Goal: Task Accomplishment & Management: Manage account settings

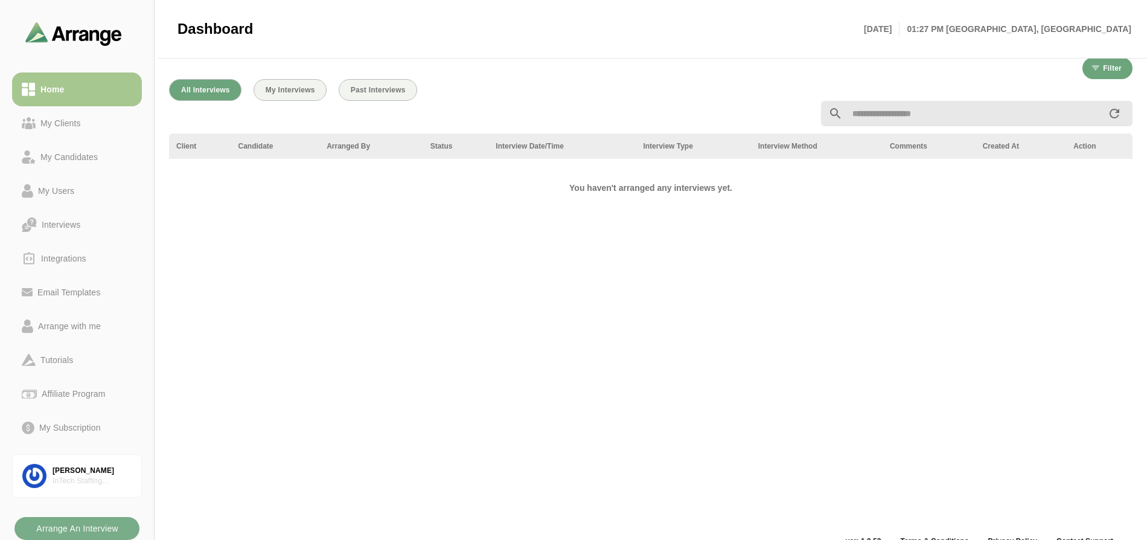
scroll to position [263, 0]
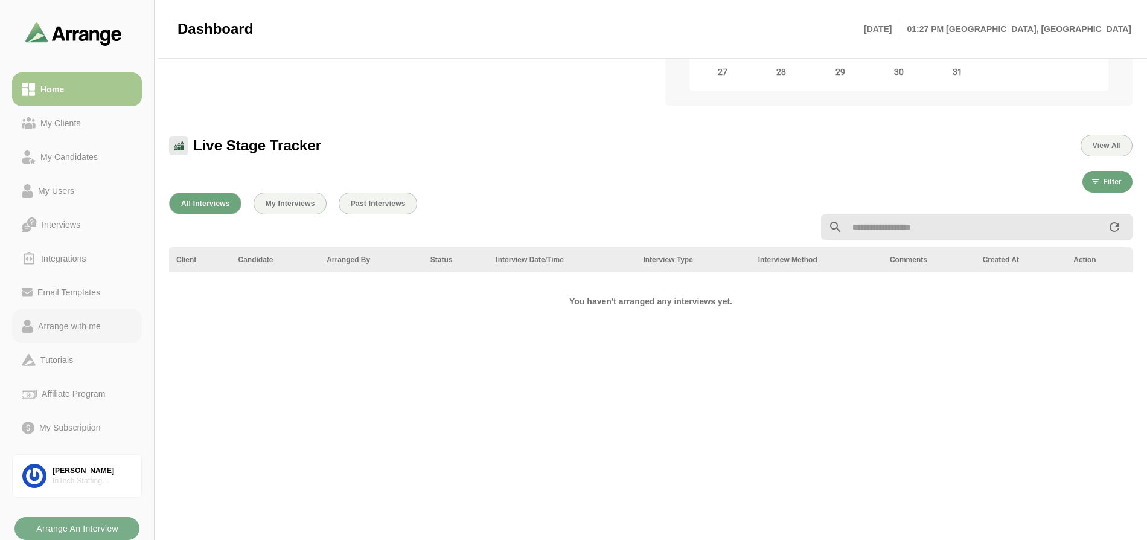
click at [67, 327] on div "Arrange with me" at bounding box center [69, 326] width 72 height 14
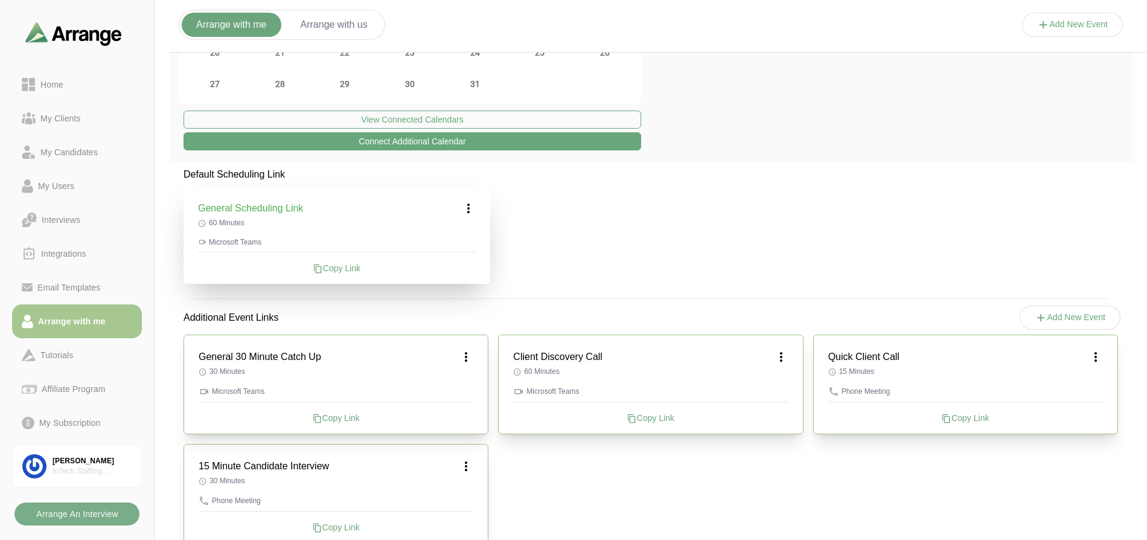
scroll to position [206, 0]
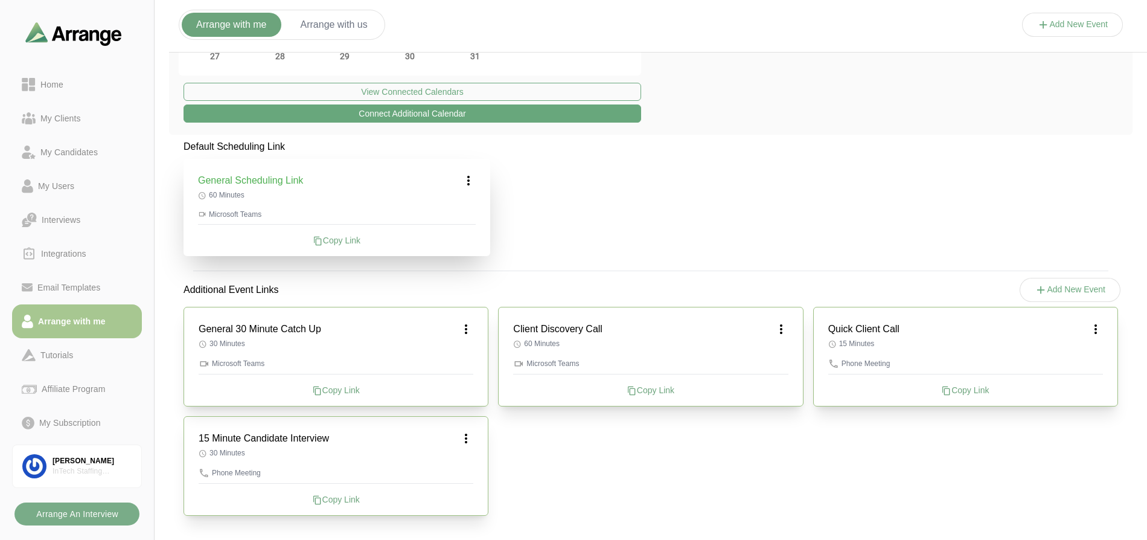
click at [319, 499] on icon at bounding box center [318, 500] width 10 height 10
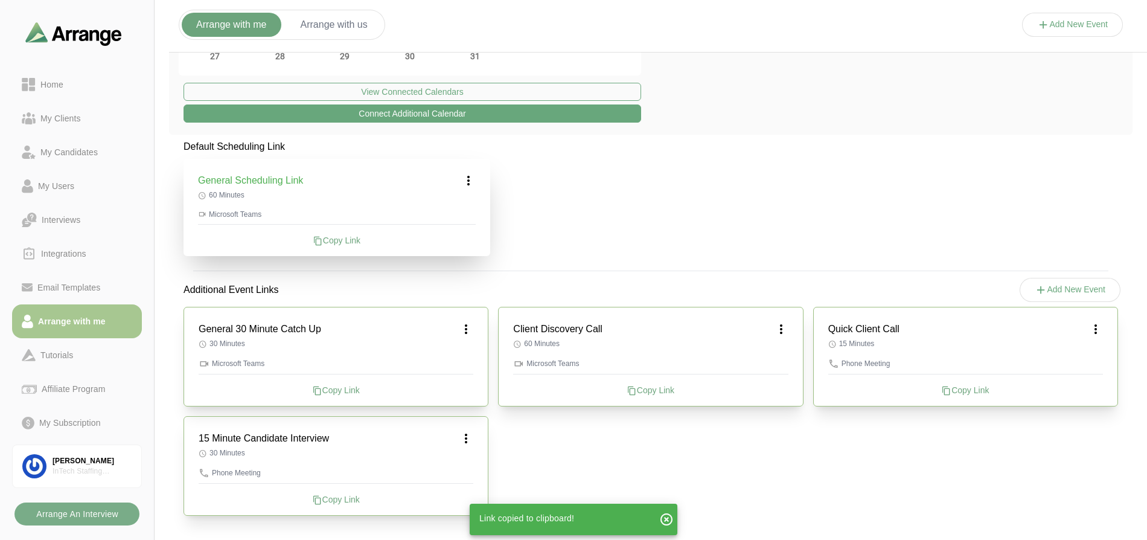
click at [467, 438] on icon at bounding box center [466, 438] width 14 height 14
click at [455, 474] on div "Edit" at bounding box center [455, 472] width 56 height 22
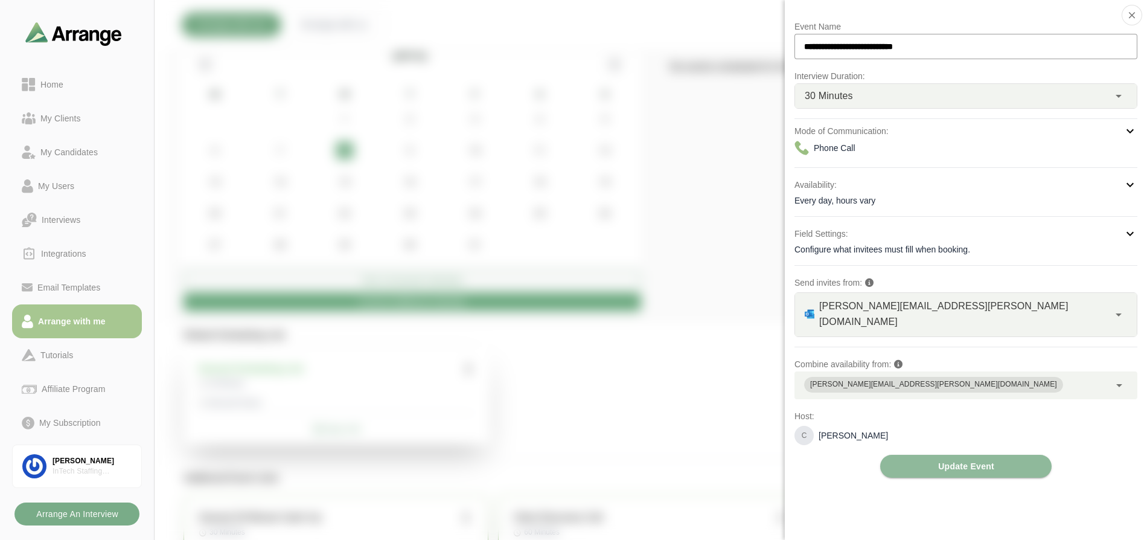
scroll to position [0, 0]
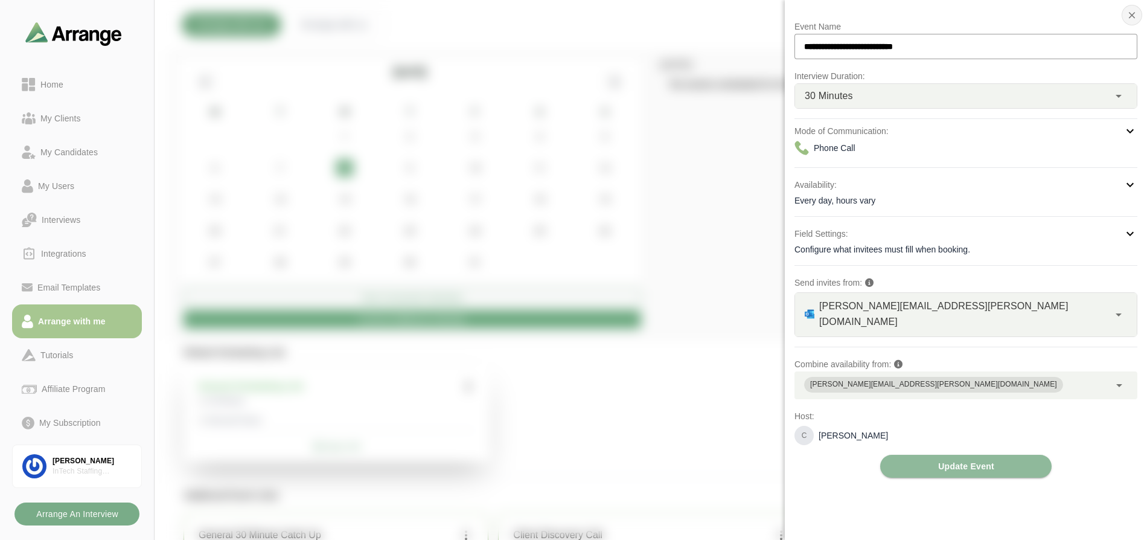
click at [1136, 16] on icon "button" at bounding box center [1132, 15] width 11 height 11
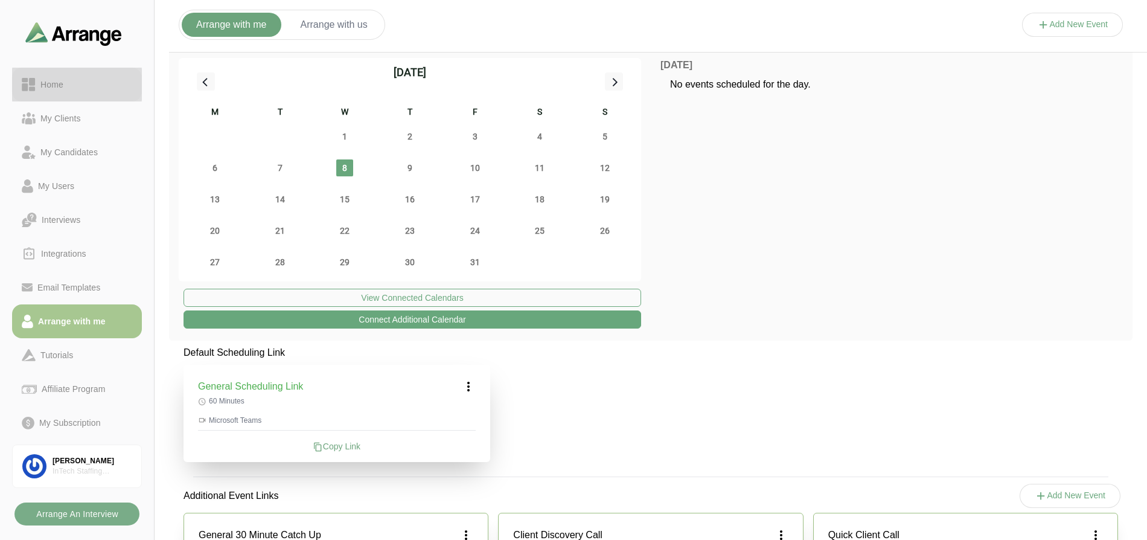
click at [46, 84] on div "Home" at bounding box center [52, 84] width 33 height 14
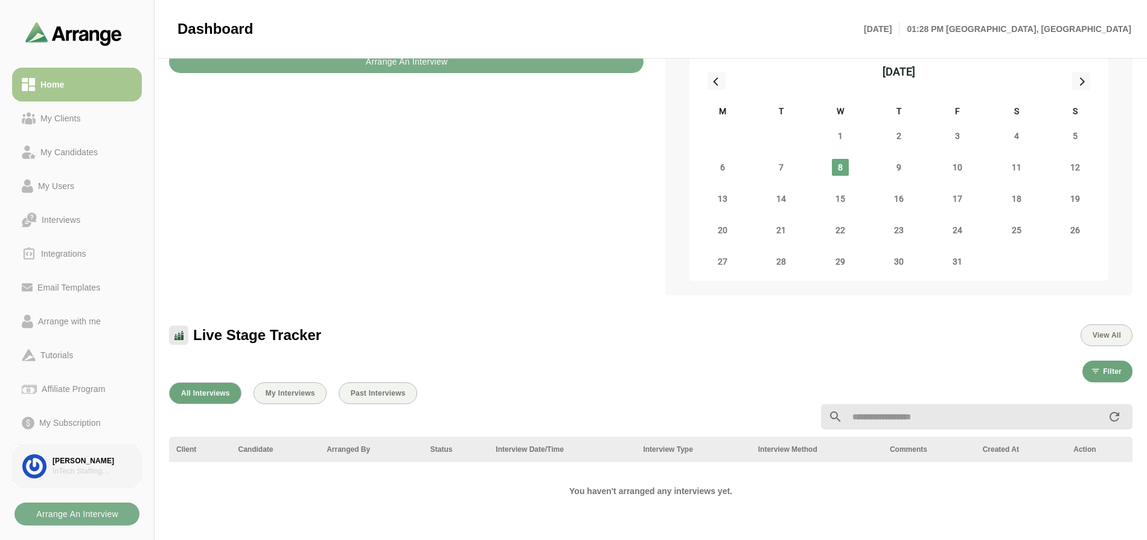
scroll to position [98, 0]
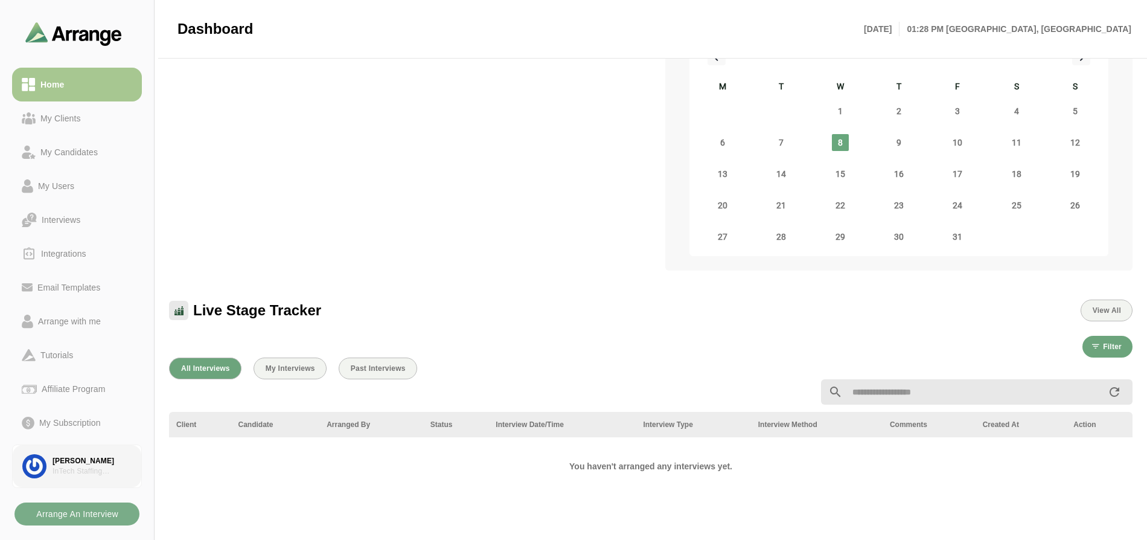
click at [85, 467] on div "InTech Staffing Solutions" at bounding box center [92, 471] width 79 height 10
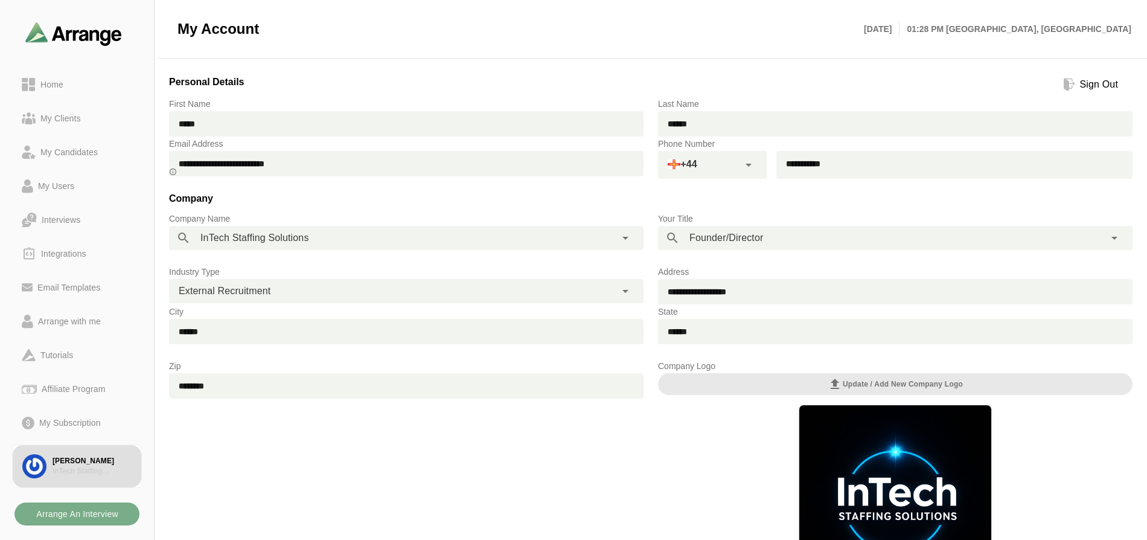
click at [751, 167] on icon at bounding box center [748, 165] width 14 height 14
type input "********"
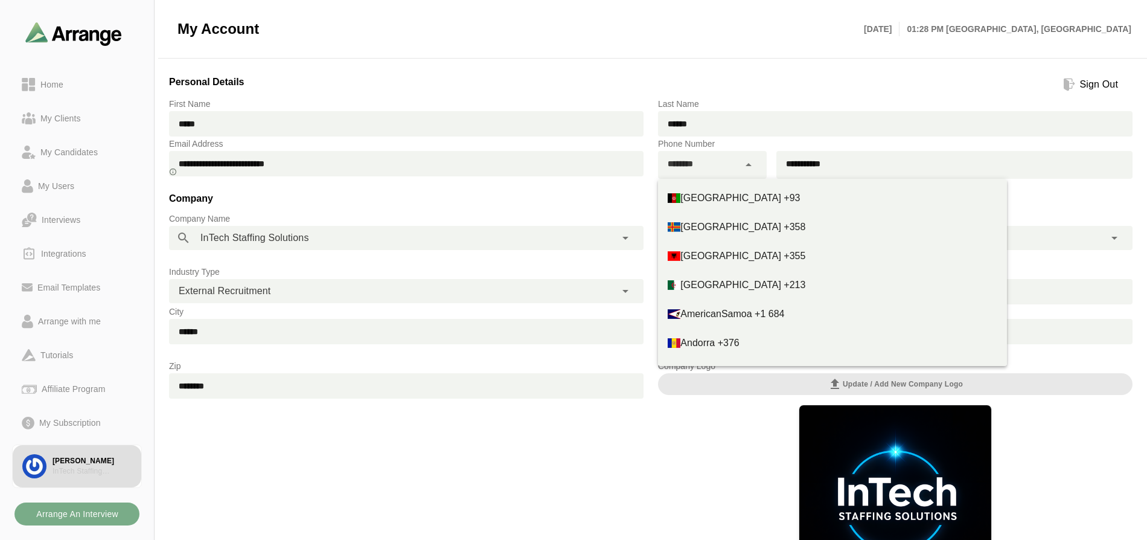
click at [874, 161] on input "**********" at bounding box center [939, 163] width 326 height 25
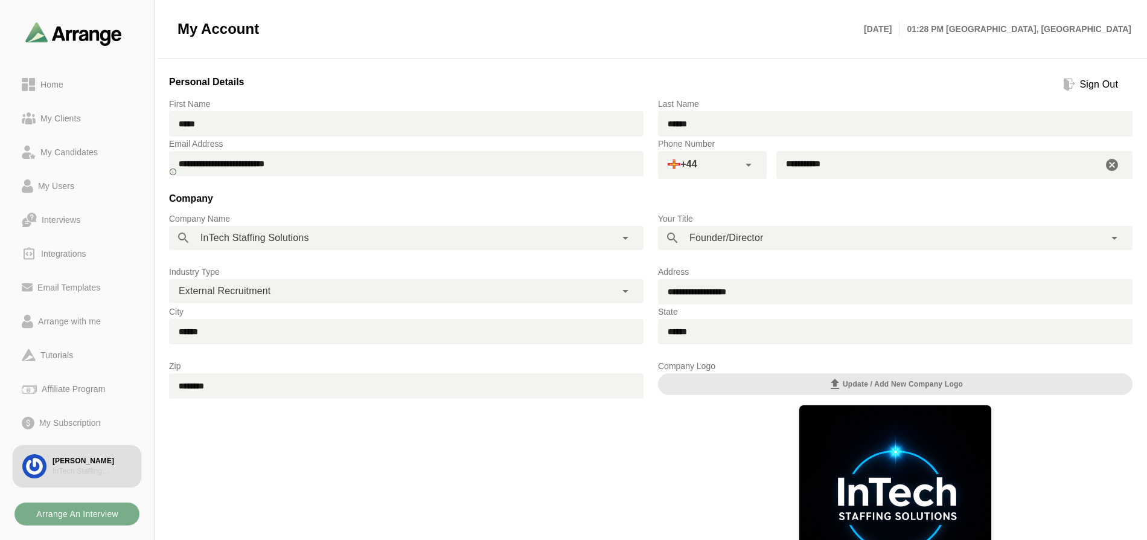
drag, startPoint x: 876, startPoint y: 166, endPoint x: 771, endPoint y: 170, distance: 105.1
click at [771, 170] on div "**********" at bounding box center [895, 165] width 475 height 28
drag, startPoint x: 825, startPoint y: 167, endPoint x: 783, endPoint y: 165, distance: 42.3
click at [783, 165] on input "**********" at bounding box center [939, 163] width 326 height 25
type input "*"
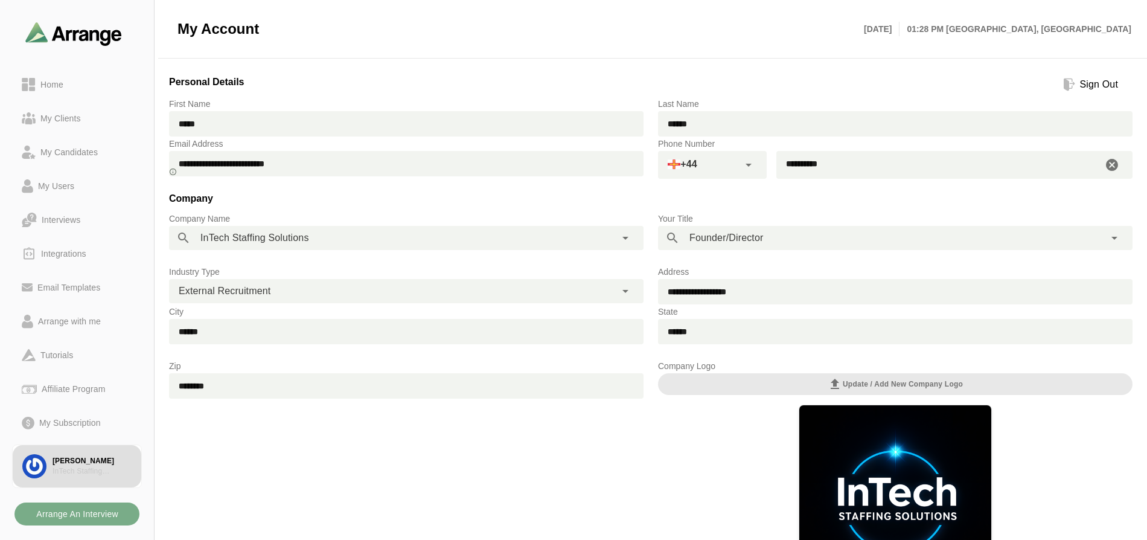
type input "**********"
click at [752, 199] on h3 "Company" at bounding box center [651, 201] width 964 height 21
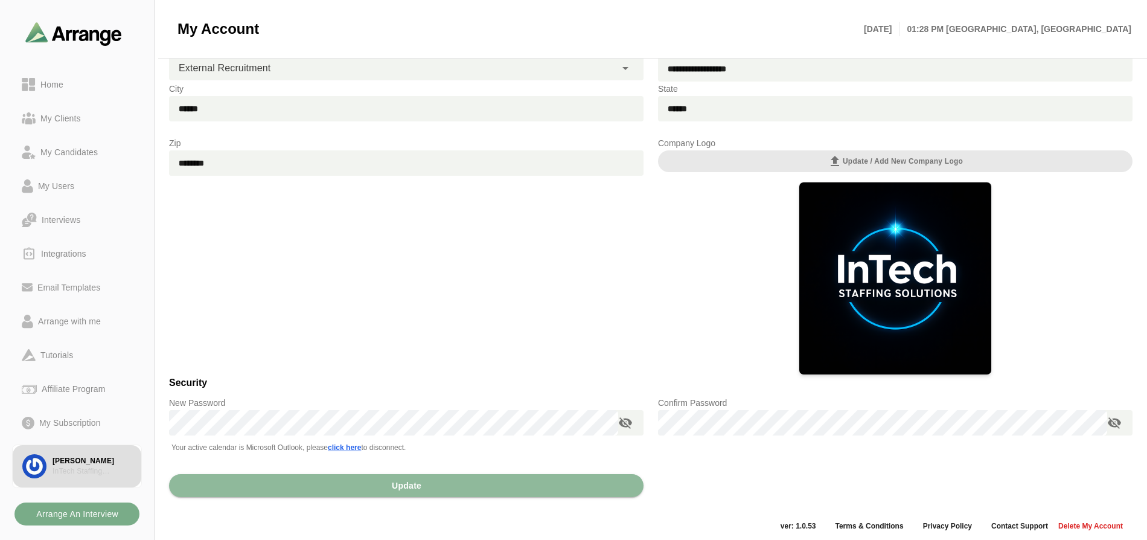
scroll to position [228, 0]
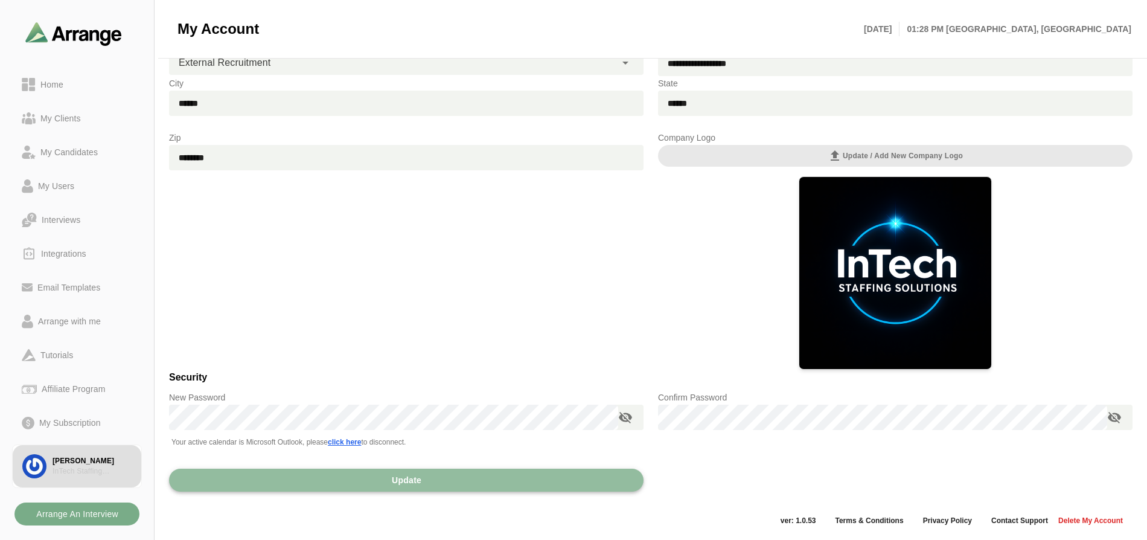
click at [366, 485] on button "Update" at bounding box center [406, 480] width 475 height 23
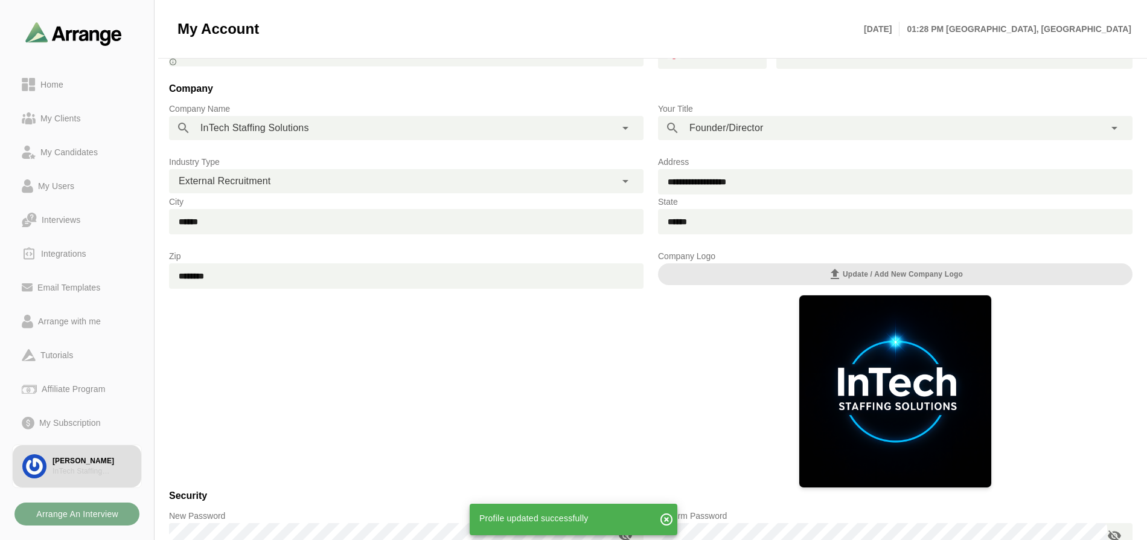
scroll to position [0, 0]
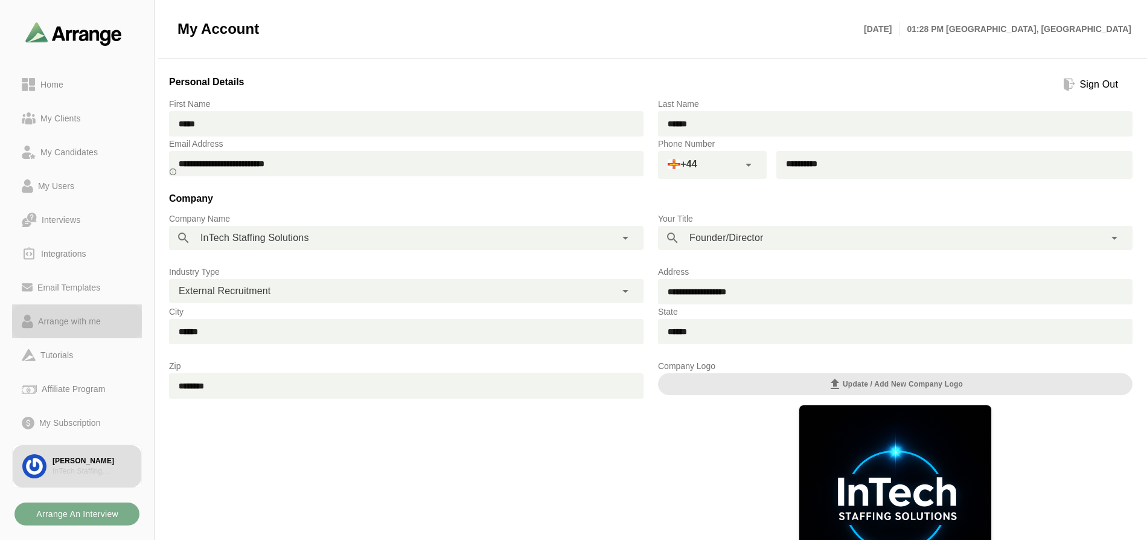
click at [72, 323] on div "Arrange with me" at bounding box center [69, 321] width 72 height 14
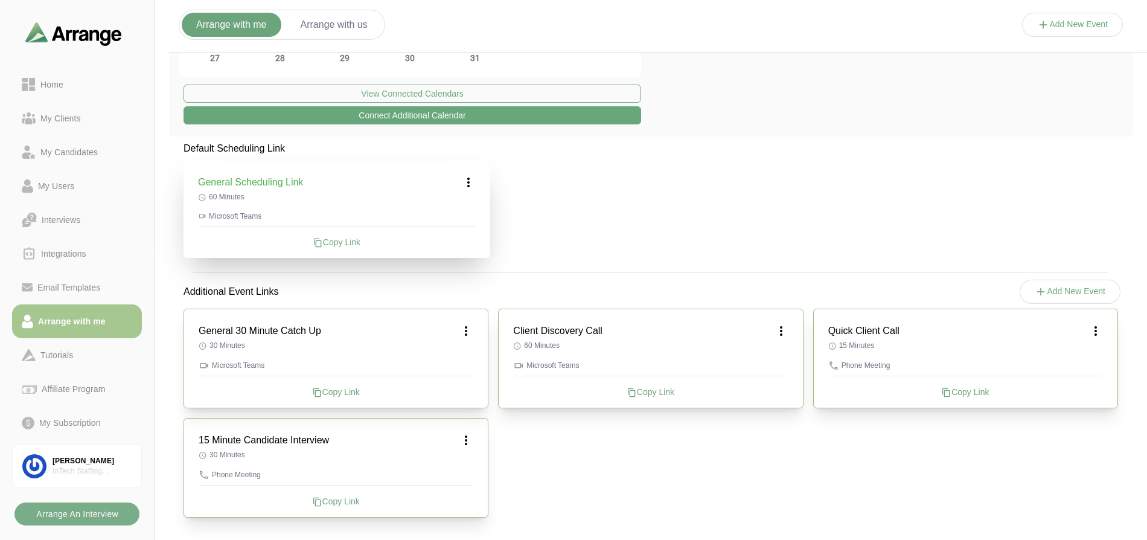
scroll to position [206, 0]
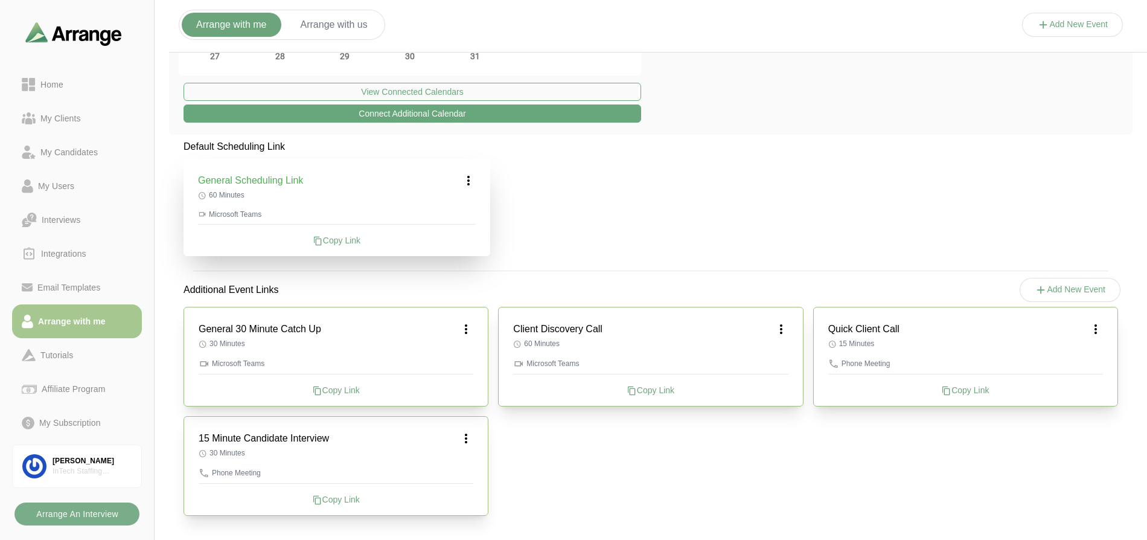
click at [462, 435] on icon at bounding box center [466, 438] width 14 height 14
click at [461, 469] on div "Edit" at bounding box center [455, 472] width 56 height 22
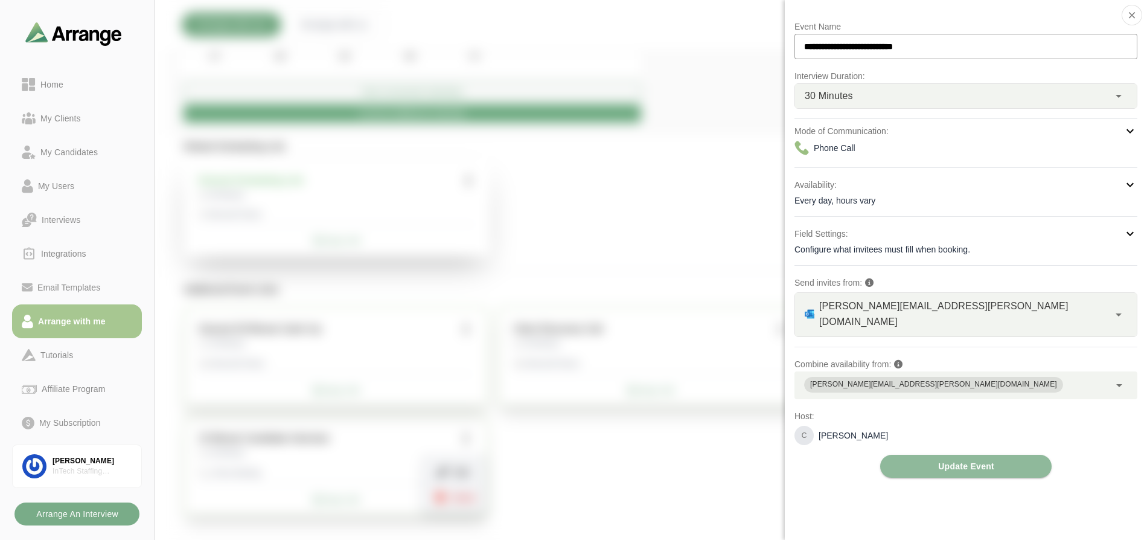
click at [1128, 232] on icon at bounding box center [1130, 233] width 14 height 14
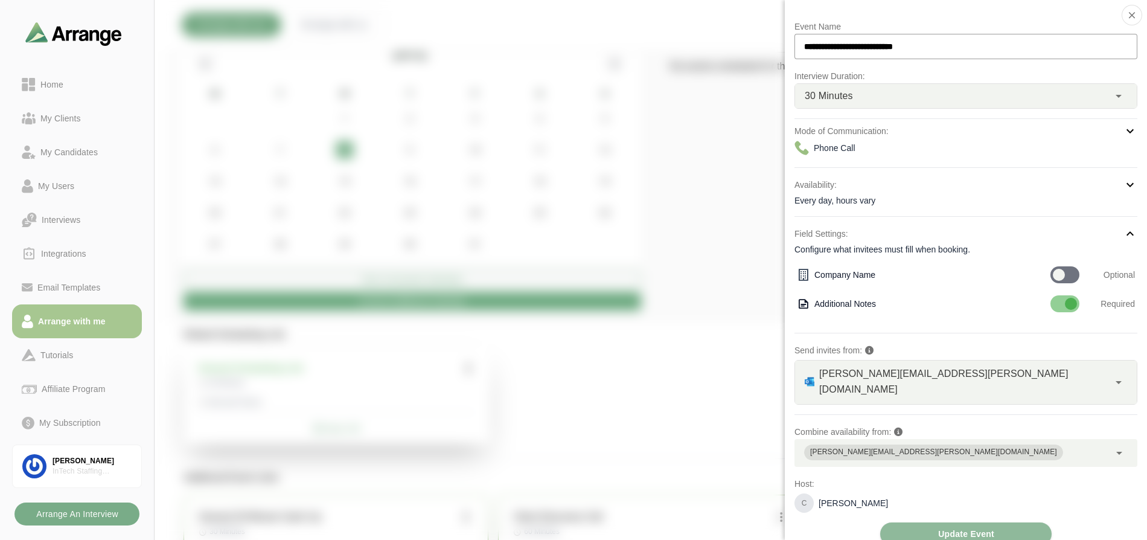
scroll to position [0, 0]
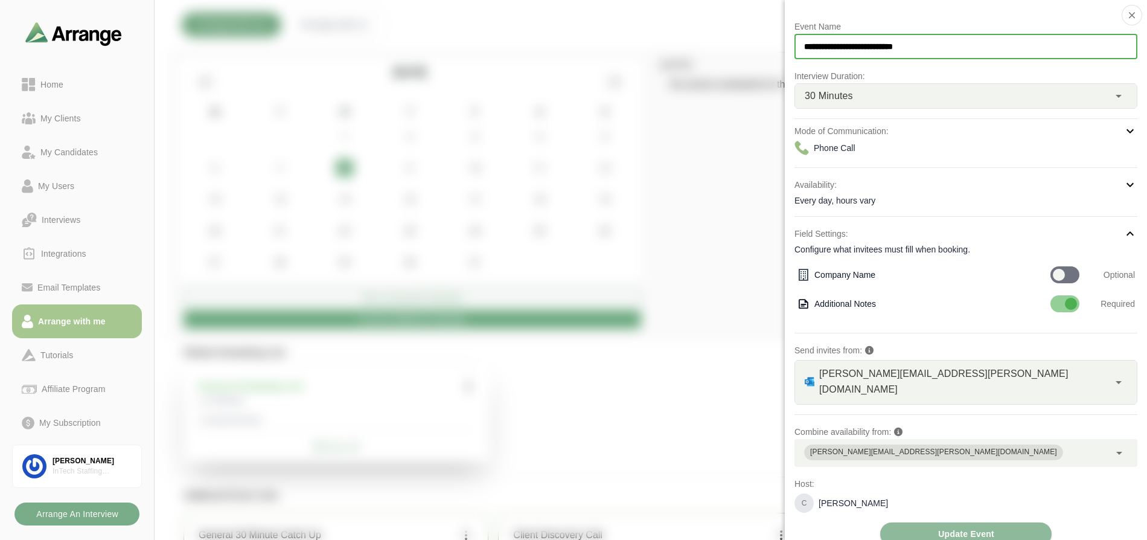
drag, startPoint x: 816, startPoint y: 49, endPoint x: 805, endPoint y: 49, distance: 10.9
click at [805, 49] on input "**********" at bounding box center [966, 46] width 343 height 25
drag, startPoint x: 845, startPoint y: 46, endPoint x: 805, endPoint y: 48, distance: 40.5
click at [805, 48] on input "**********" at bounding box center [966, 46] width 343 height 25
drag, startPoint x: 897, startPoint y: 50, endPoint x: 846, endPoint y: 53, distance: 50.8
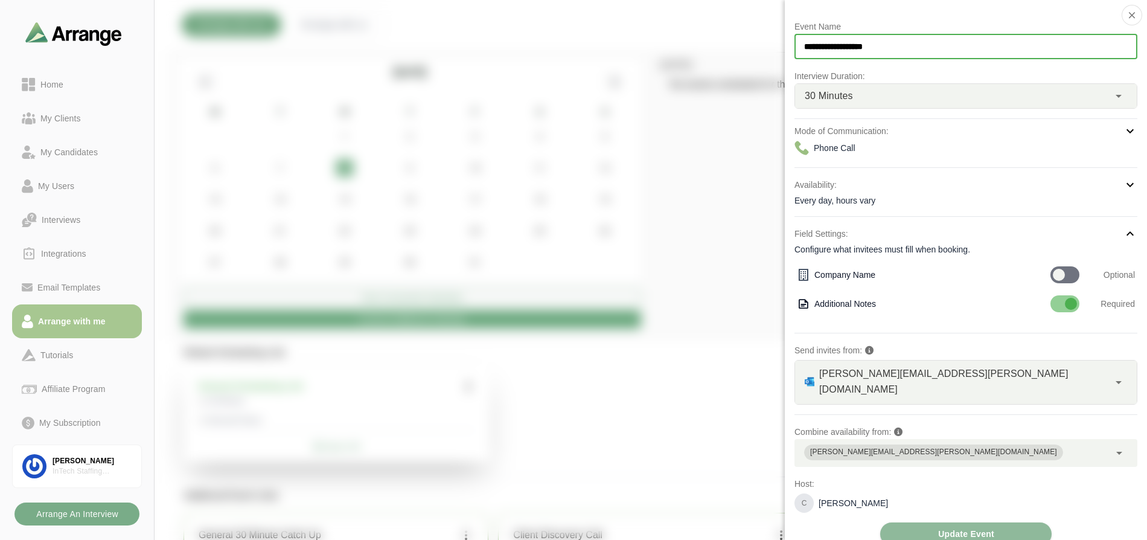
click at [846, 53] on input "**********" at bounding box center [966, 46] width 343 height 25
click at [804, 46] on input "**********" at bounding box center [966, 46] width 343 height 25
type input "**********"
click at [950, 522] on span "Update Event" at bounding box center [966, 533] width 57 height 23
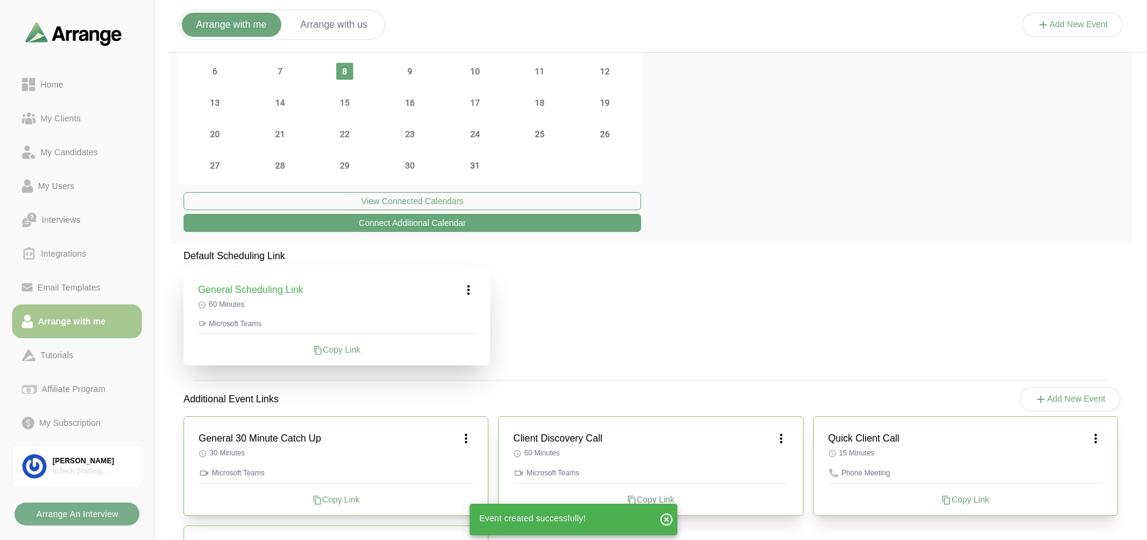
scroll to position [206, 0]
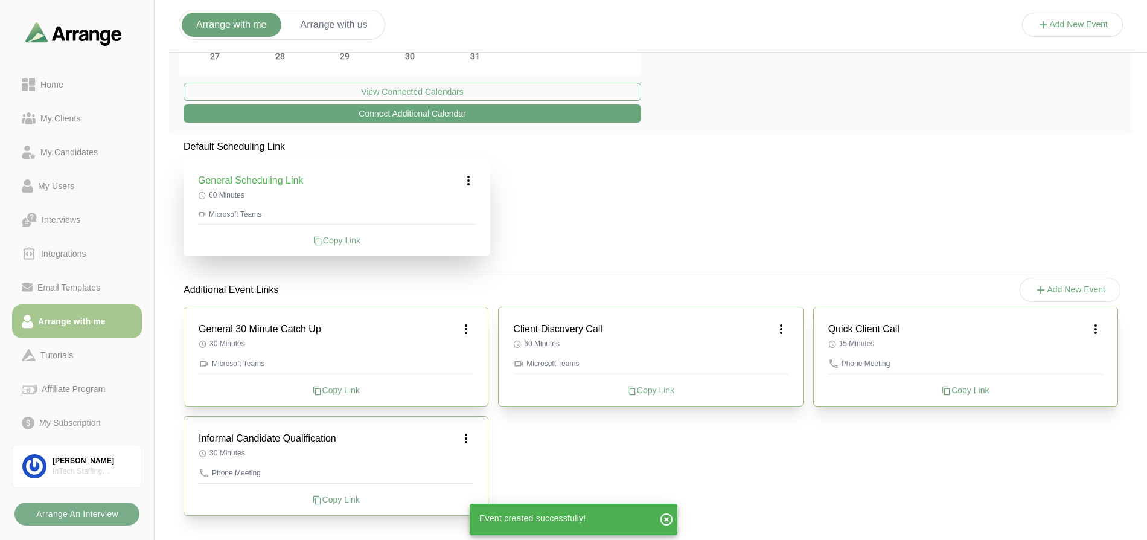
click at [468, 437] on icon at bounding box center [466, 438] width 14 height 14
click at [462, 475] on div "Edit" at bounding box center [455, 472] width 56 height 22
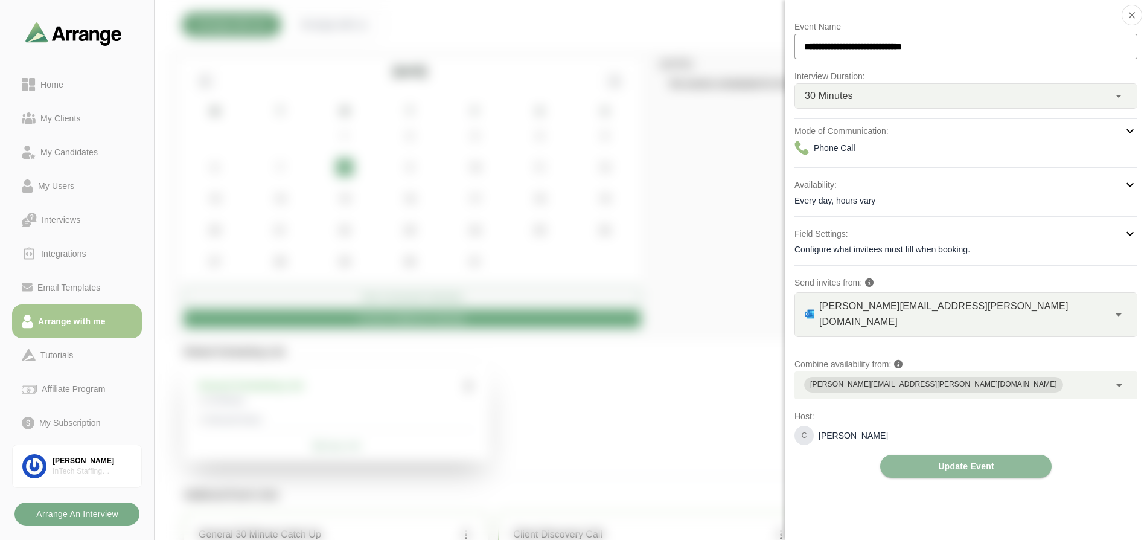
scroll to position [0, 0]
click at [861, 205] on div "Every day, hours vary" at bounding box center [966, 200] width 343 height 12
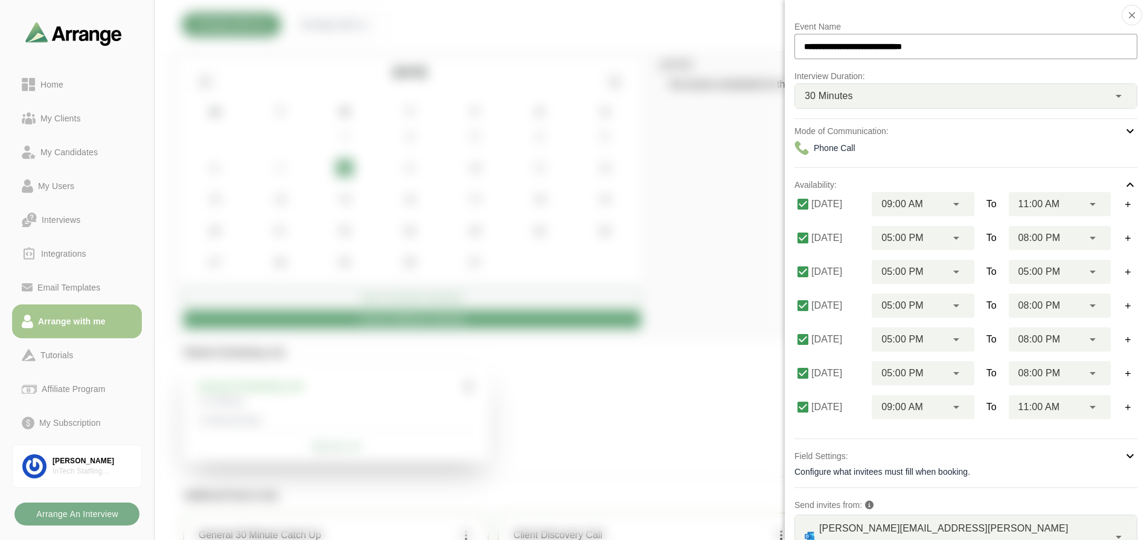
click at [1124, 184] on icon at bounding box center [1130, 185] width 14 height 14
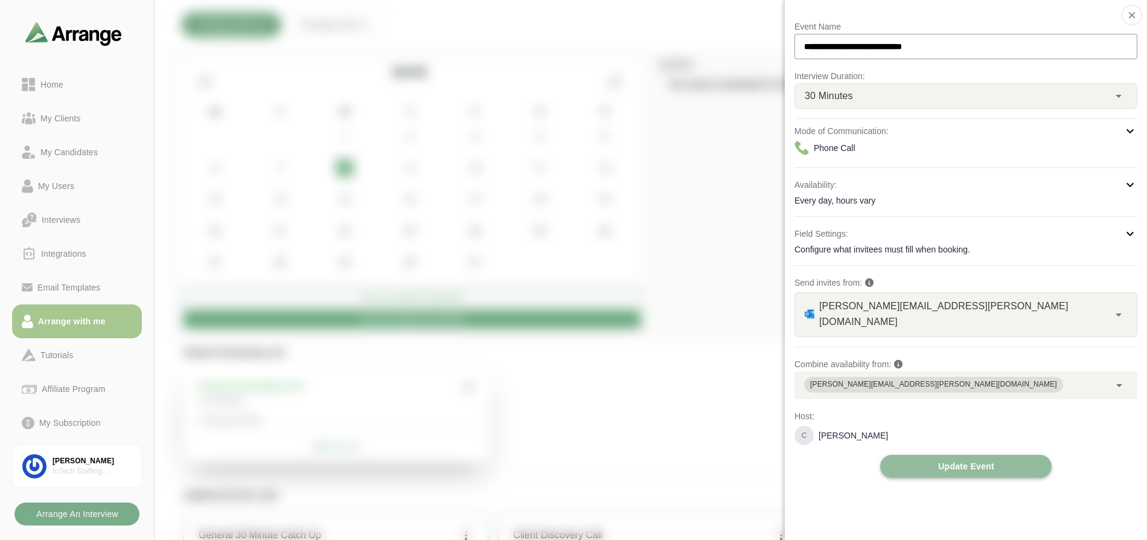
click at [954, 455] on span "Update Event" at bounding box center [966, 466] width 57 height 23
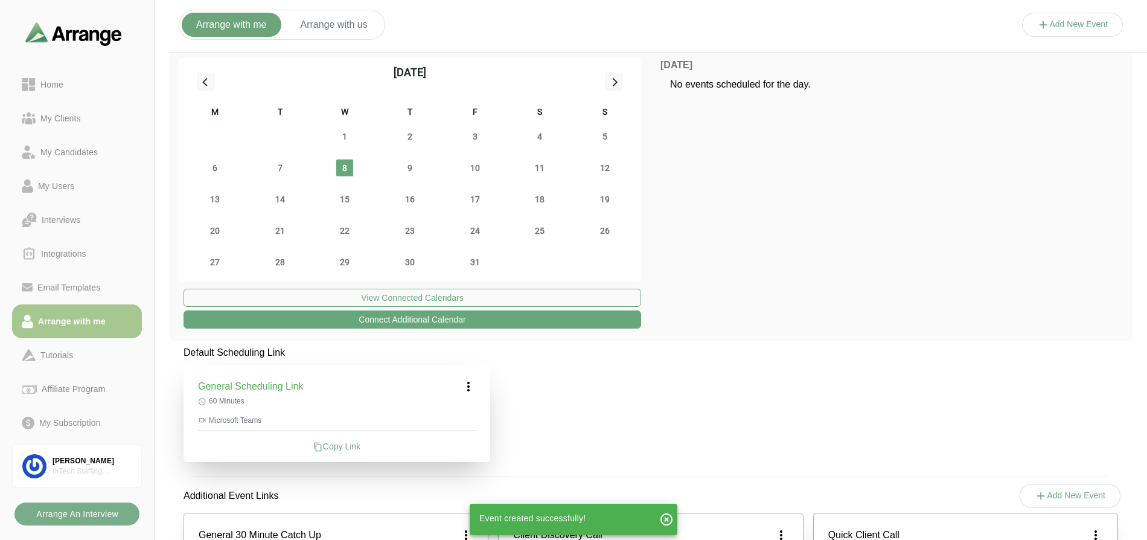
scroll to position [206, 0]
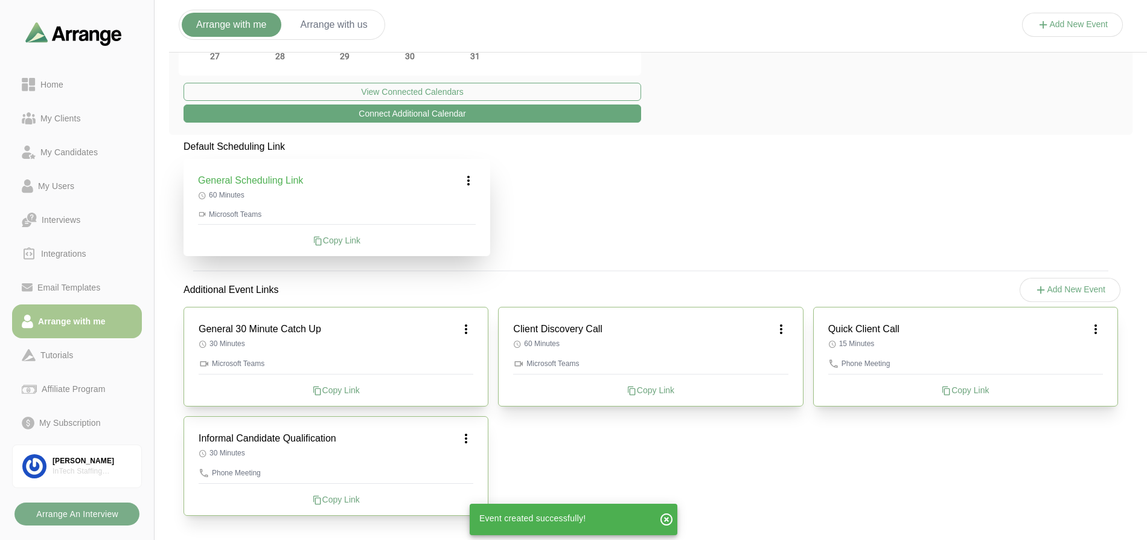
click at [464, 439] on icon at bounding box center [466, 438] width 14 height 14
click at [452, 469] on div "Edit" at bounding box center [455, 472] width 56 height 22
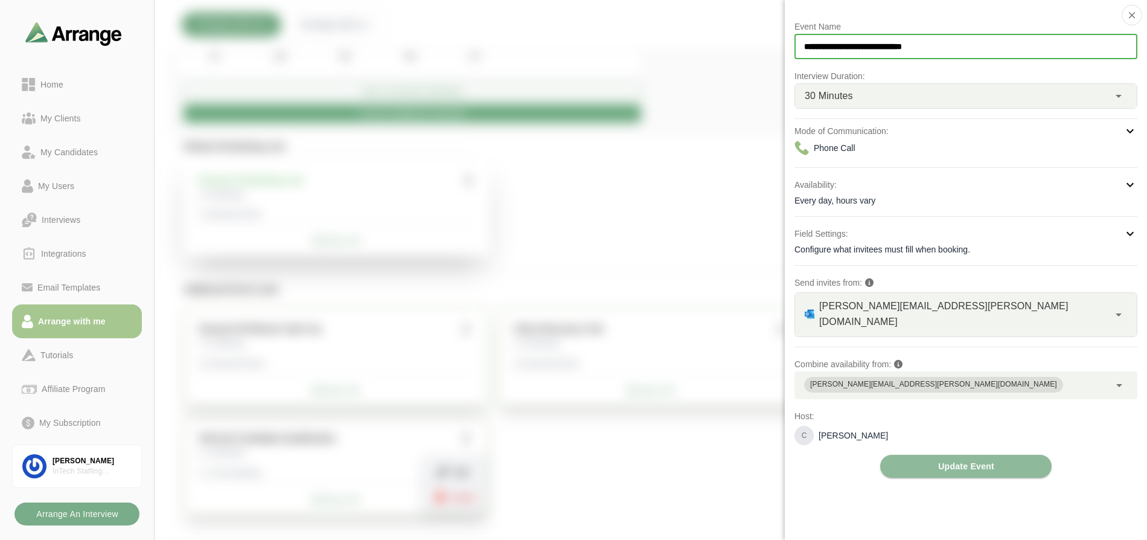
drag, startPoint x: 947, startPoint y: 48, endPoint x: 845, endPoint y: 46, distance: 101.5
click at [845, 46] on input "**********" at bounding box center [966, 46] width 343 height 25
type input "**********"
click at [952, 455] on span "Update Event" at bounding box center [966, 466] width 57 height 23
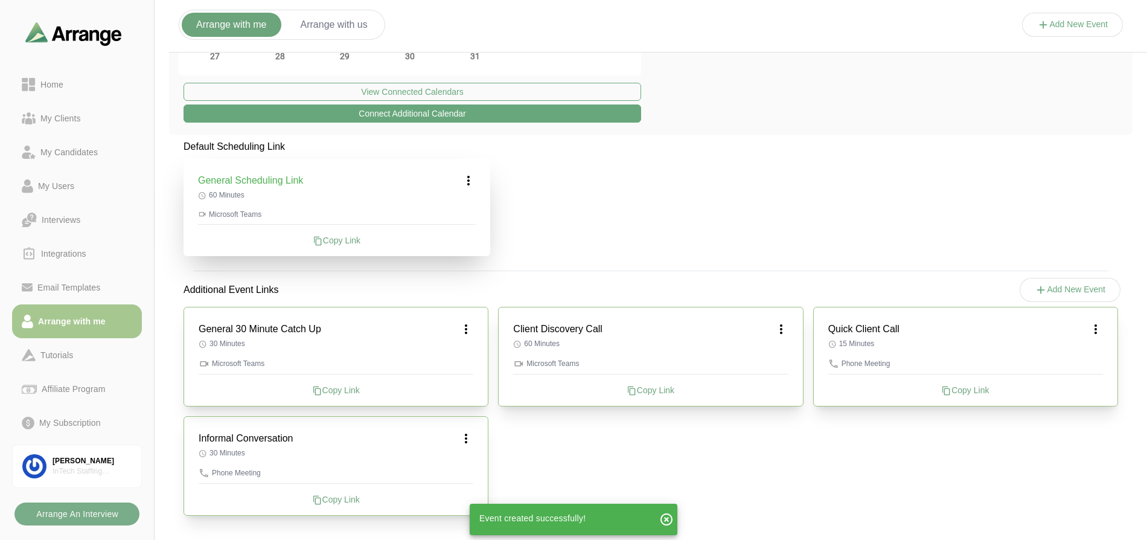
click at [465, 437] on icon at bounding box center [466, 438] width 14 height 14
click at [449, 469] on icon at bounding box center [443, 471] width 13 height 13
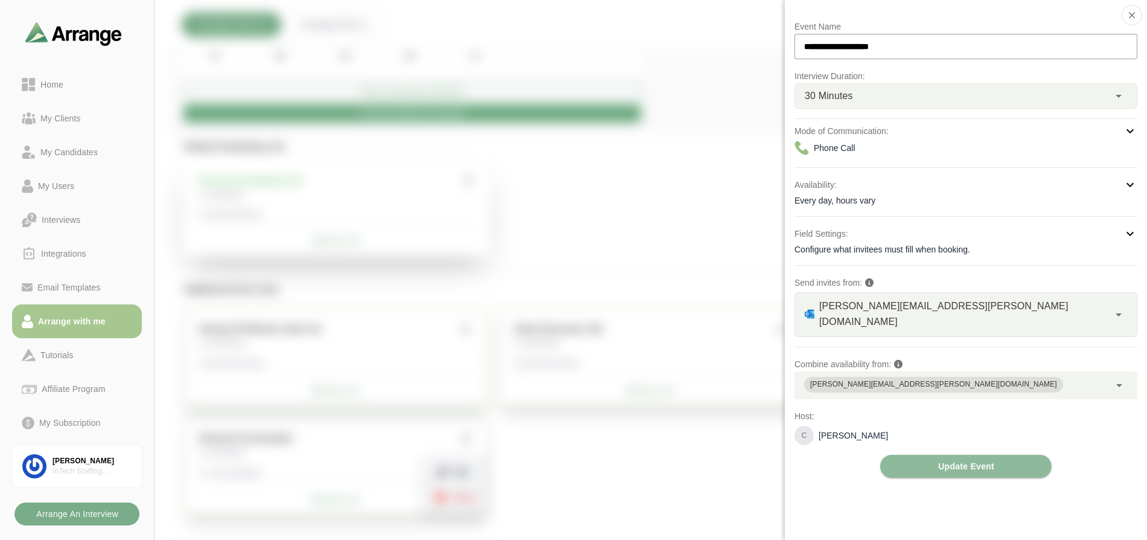
click at [801, 47] on input "**********" at bounding box center [966, 46] width 343 height 25
type input "**********"
click at [920, 455] on button "Update Event" at bounding box center [965, 466] width 171 height 23
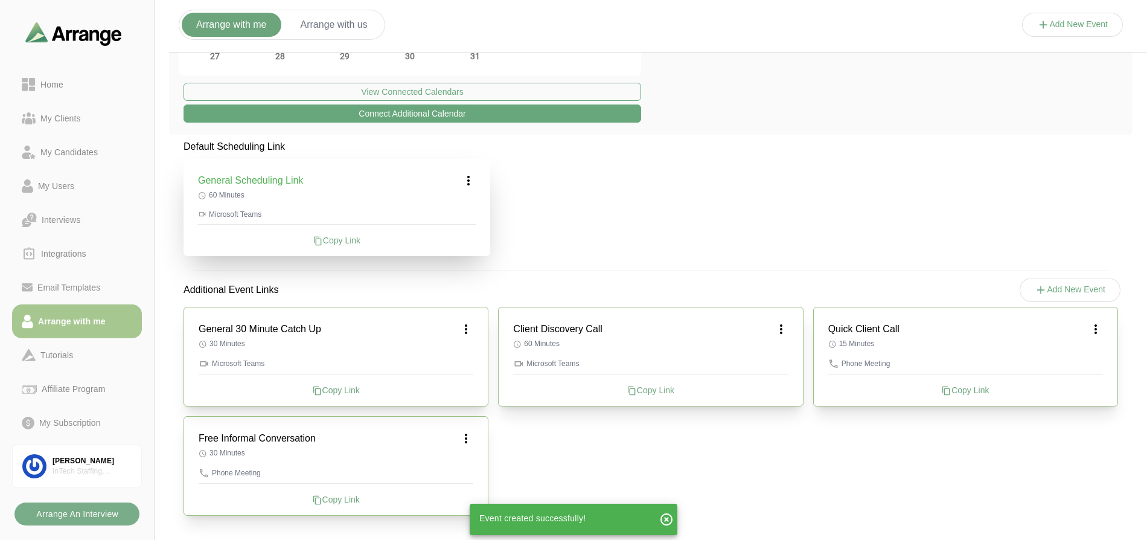
click at [467, 438] on icon at bounding box center [466, 438] width 14 height 14
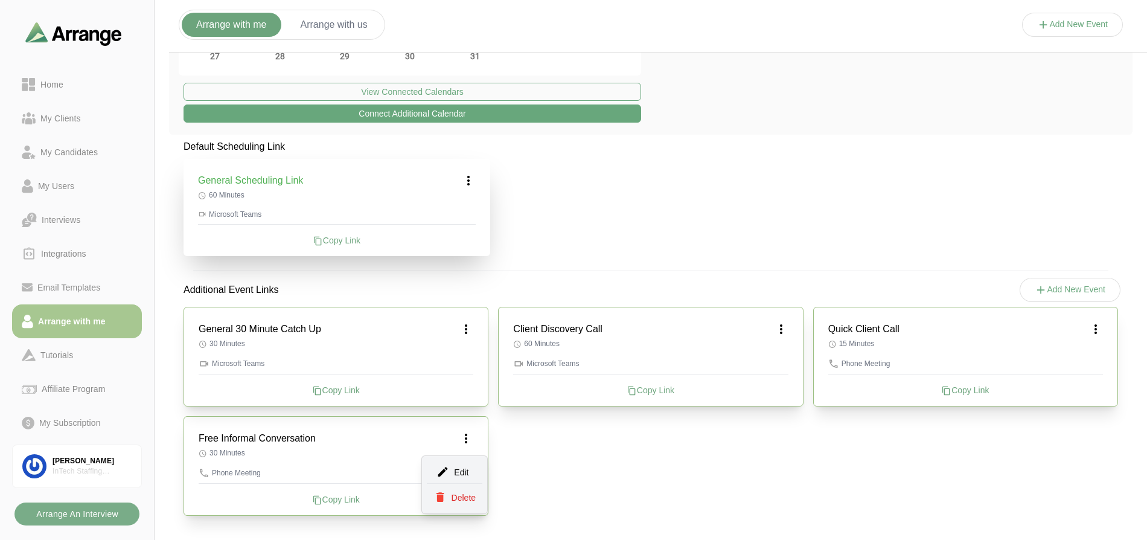
click at [273, 438] on h3 "Free Informal Conversation" at bounding box center [257, 438] width 117 height 14
click at [467, 442] on icon at bounding box center [466, 438] width 14 height 14
click at [328, 497] on div "Copy Link" at bounding box center [336, 499] width 275 height 12
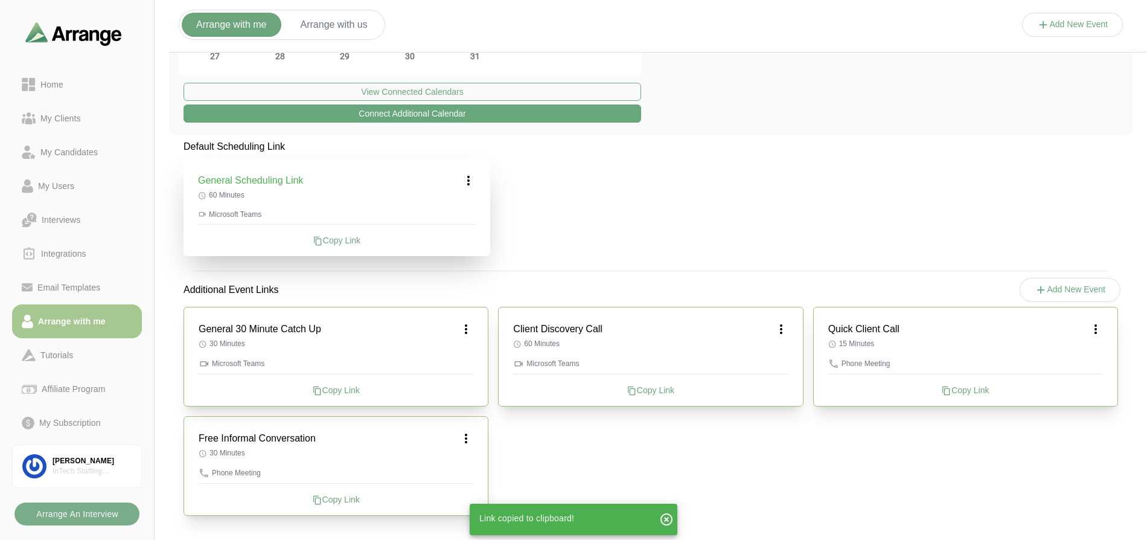
click at [328, 499] on div "Copy Link" at bounding box center [336, 499] width 275 height 12
copy div "Copy"
click at [412, 449] on p "30 Minutes" at bounding box center [336, 453] width 275 height 10
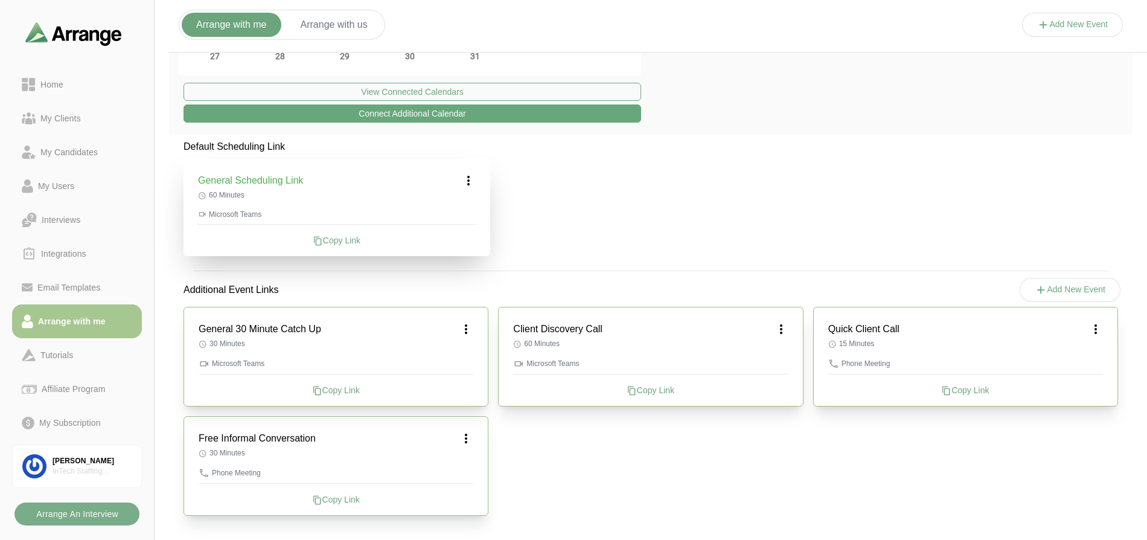
click at [316, 499] on icon at bounding box center [318, 500] width 10 height 10
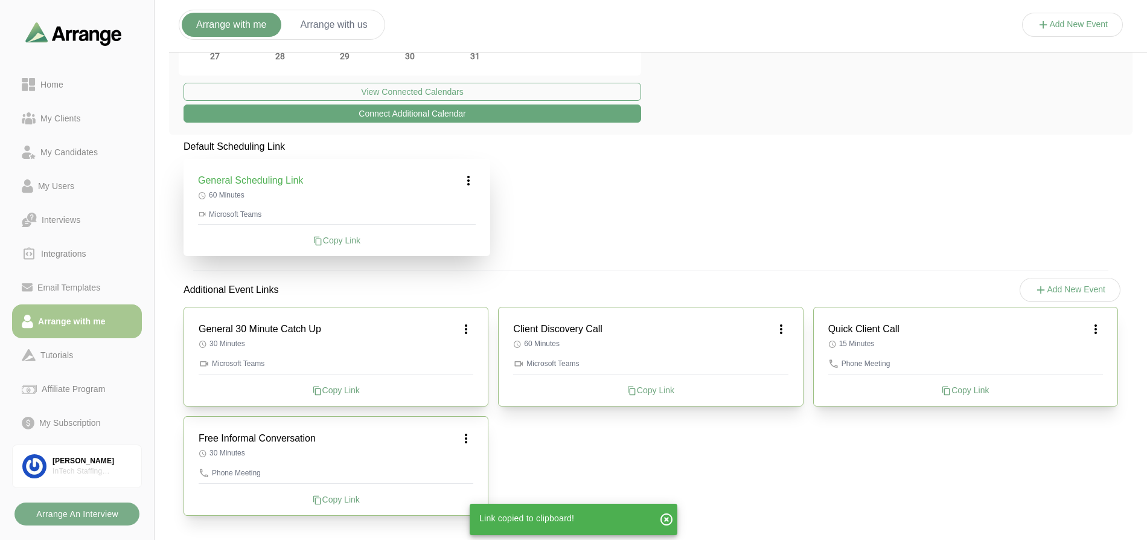
click at [469, 443] on icon at bounding box center [466, 438] width 14 height 14
click at [444, 471] on icon at bounding box center [443, 471] width 13 height 13
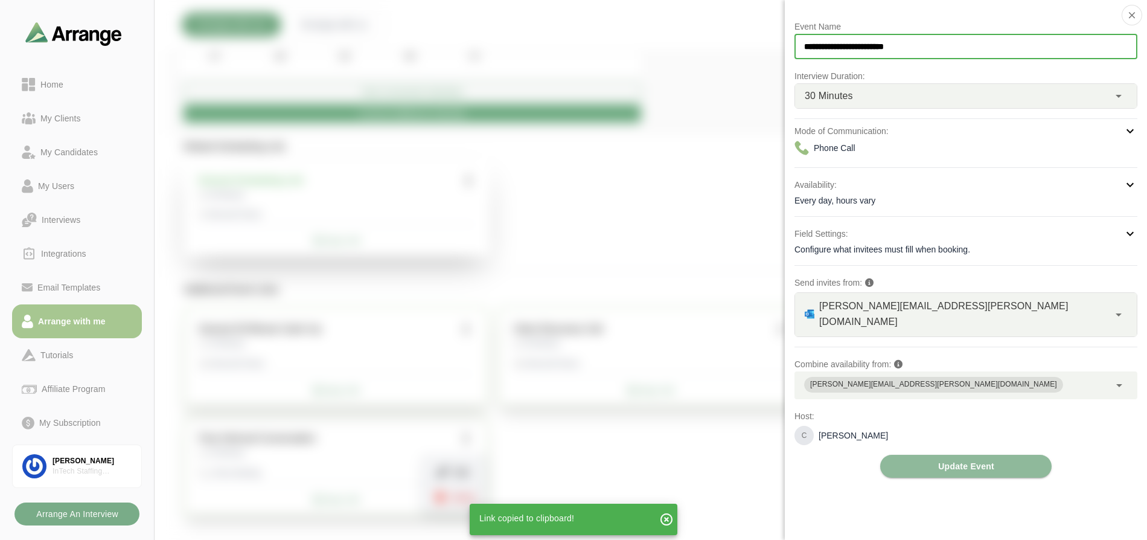
drag, startPoint x: 928, startPoint y: 49, endPoint x: 824, endPoint y: 46, distance: 104.5
click at [824, 46] on input "**********" at bounding box center [966, 46] width 343 height 25
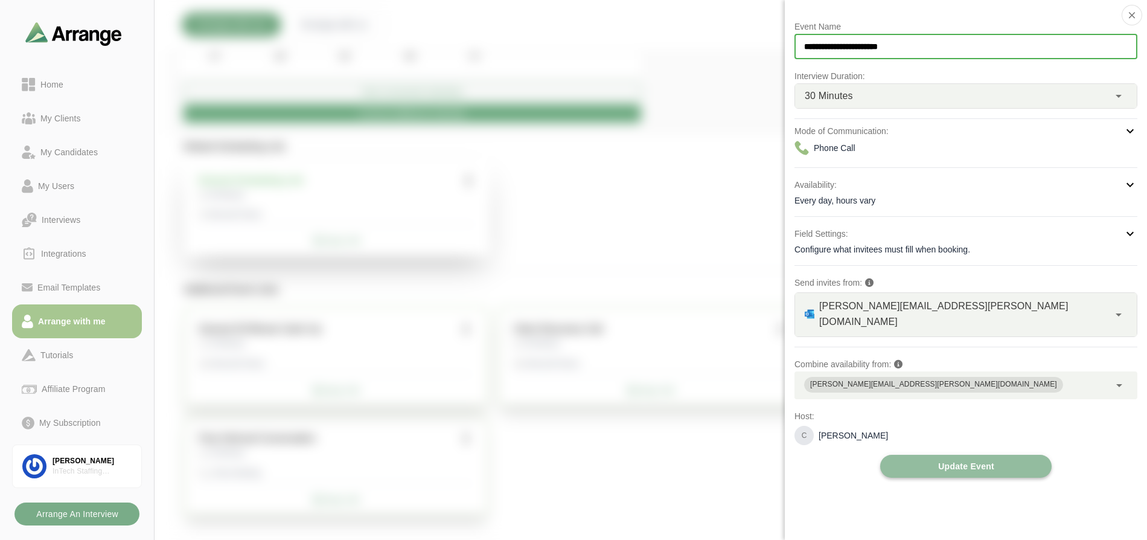
type input "**********"
click at [963, 455] on span "Update Event" at bounding box center [966, 466] width 57 height 23
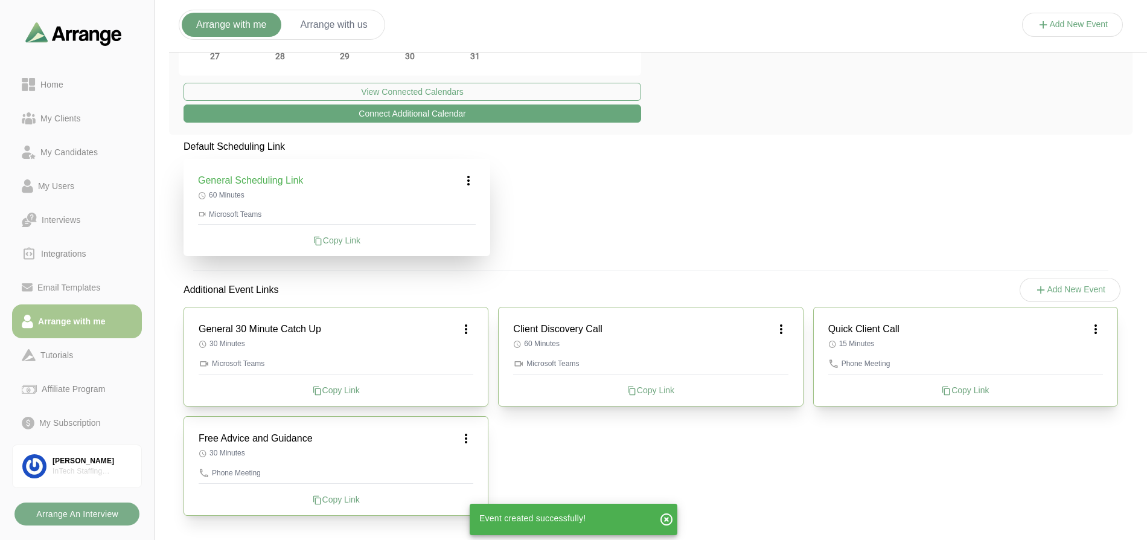
click at [339, 500] on div "Copy Link" at bounding box center [336, 499] width 275 height 12
click at [319, 499] on icon at bounding box center [318, 500] width 10 height 10
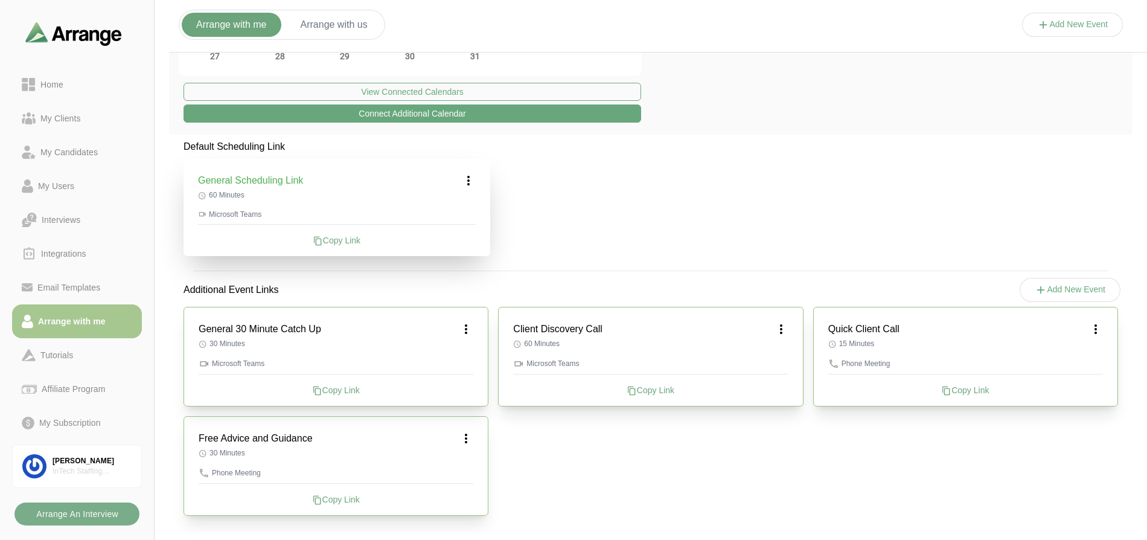
click at [331, 498] on div "Copy Link" at bounding box center [336, 499] width 275 height 12
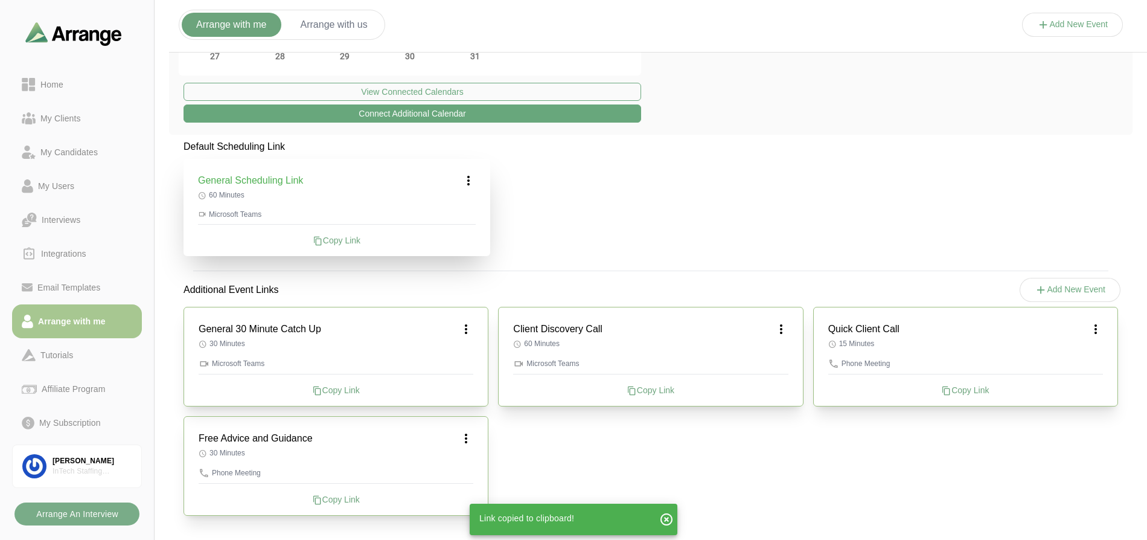
click at [330, 499] on div "Copy Link" at bounding box center [336, 499] width 275 height 12
click at [332, 499] on div "Copy Link" at bounding box center [336, 499] width 275 height 12
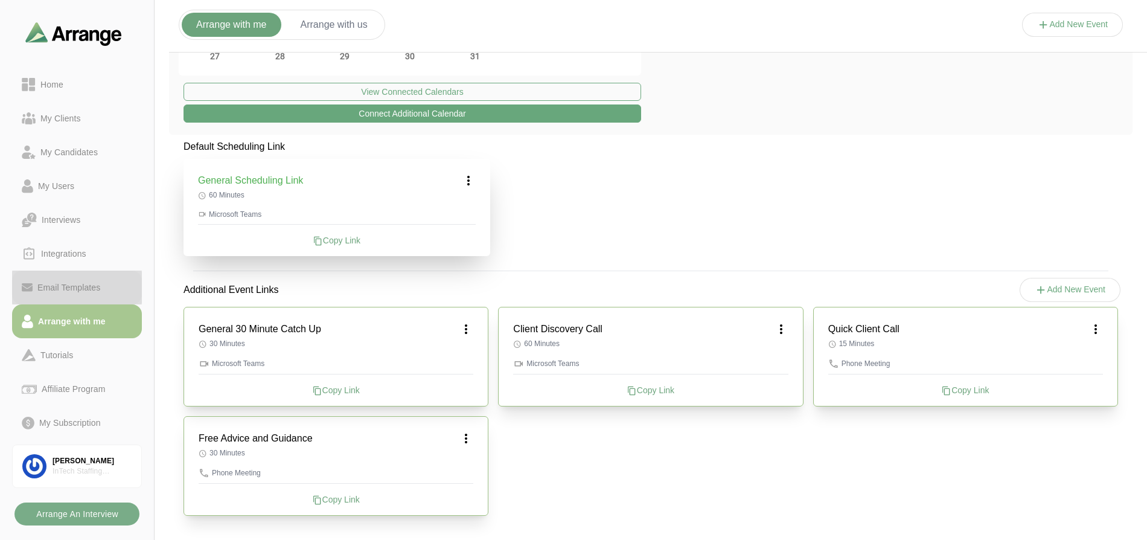
click at [75, 286] on div "Email Templates" at bounding box center [69, 287] width 72 height 14
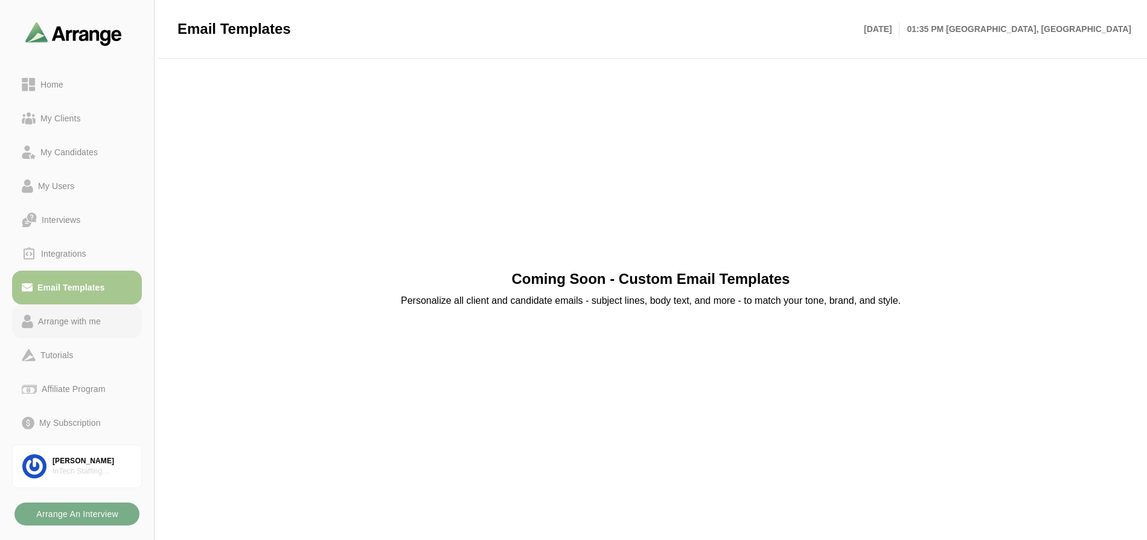
click at [81, 321] on div "Arrange with me" at bounding box center [69, 321] width 72 height 14
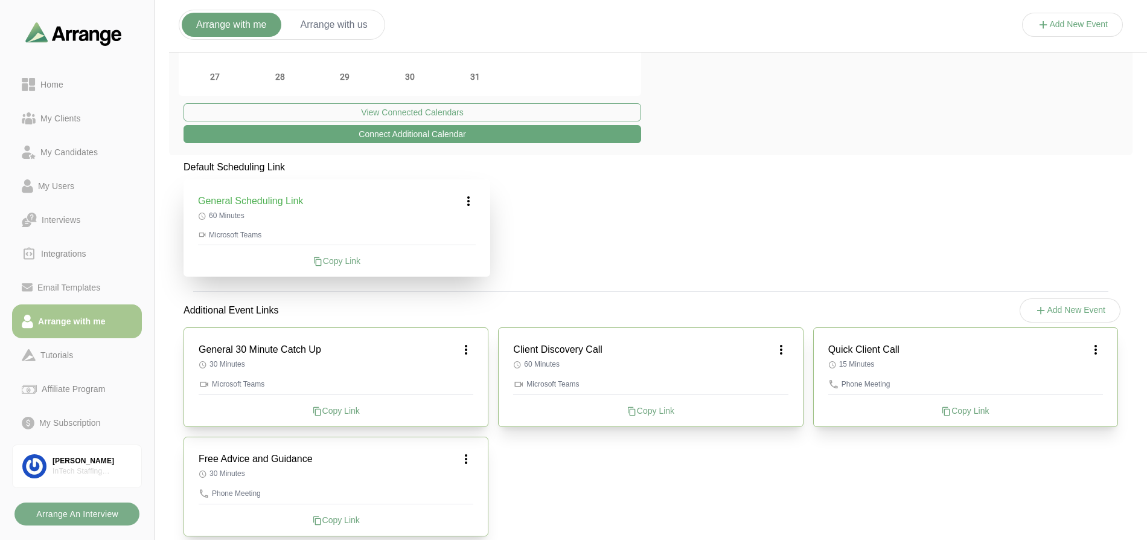
scroll to position [206, 0]
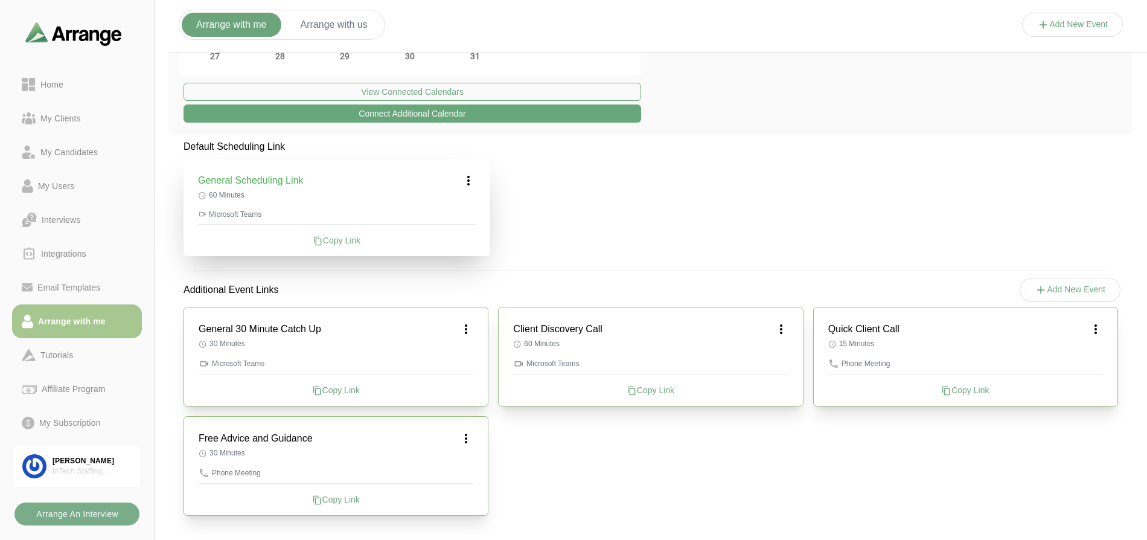
click at [321, 499] on div "Copy Link" at bounding box center [336, 499] width 275 height 12
click at [60, 86] on div "Home" at bounding box center [52, 84] width 33 height 14
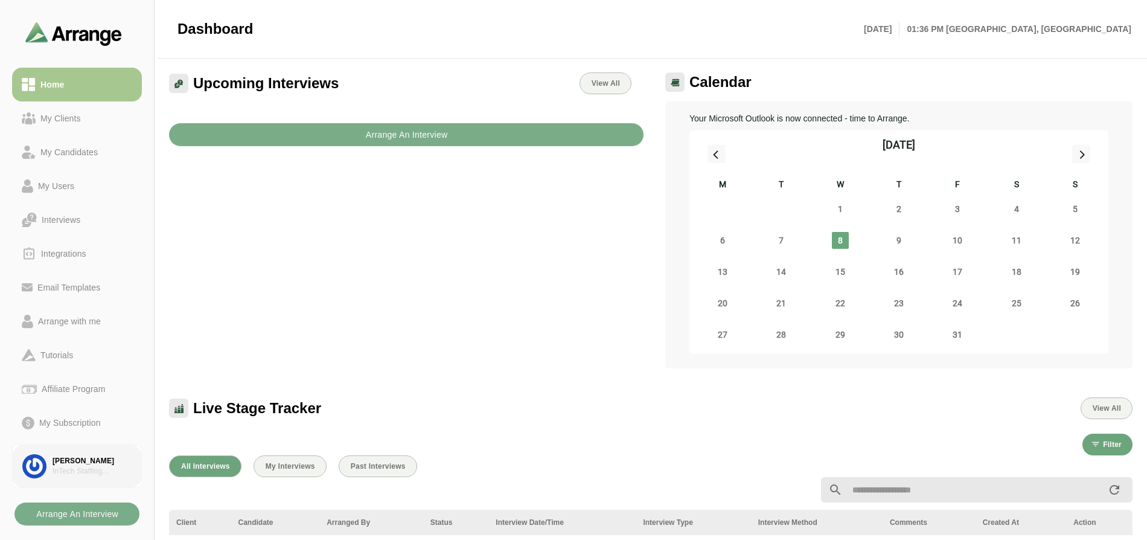
click at [91, 466] on div "InTech Staffing Solutions" at bounding box center [92, 471] width 79 height 10
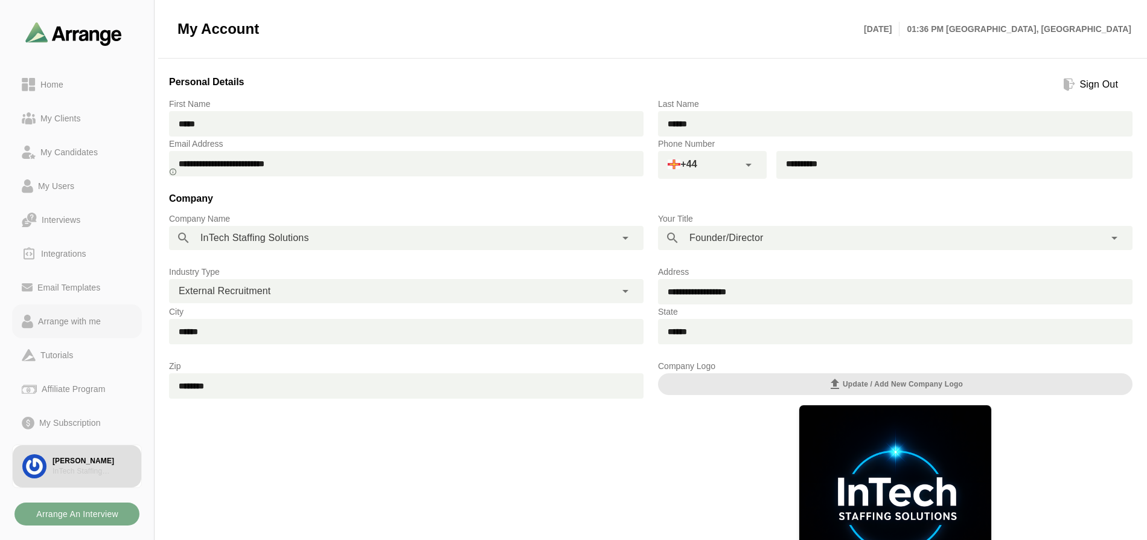
click at [68, 324] on div "Arrange with me" at bounding box center [69, 321] width 72 height 14
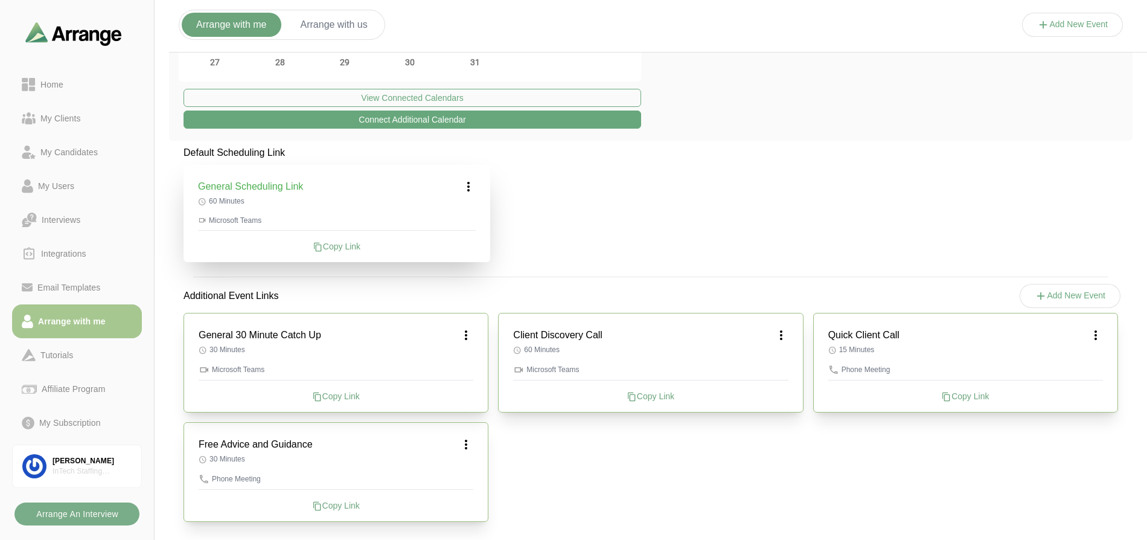
scroll to position [206, 0]
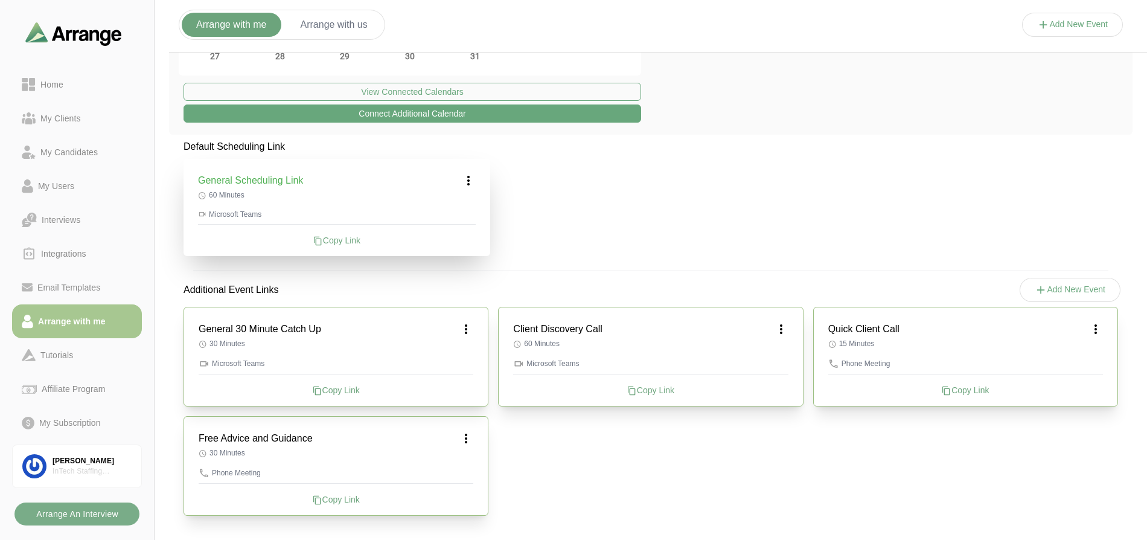
click at [323, 501] on div "Copy Link" at bounding box center [336, 499] width 275 height 12
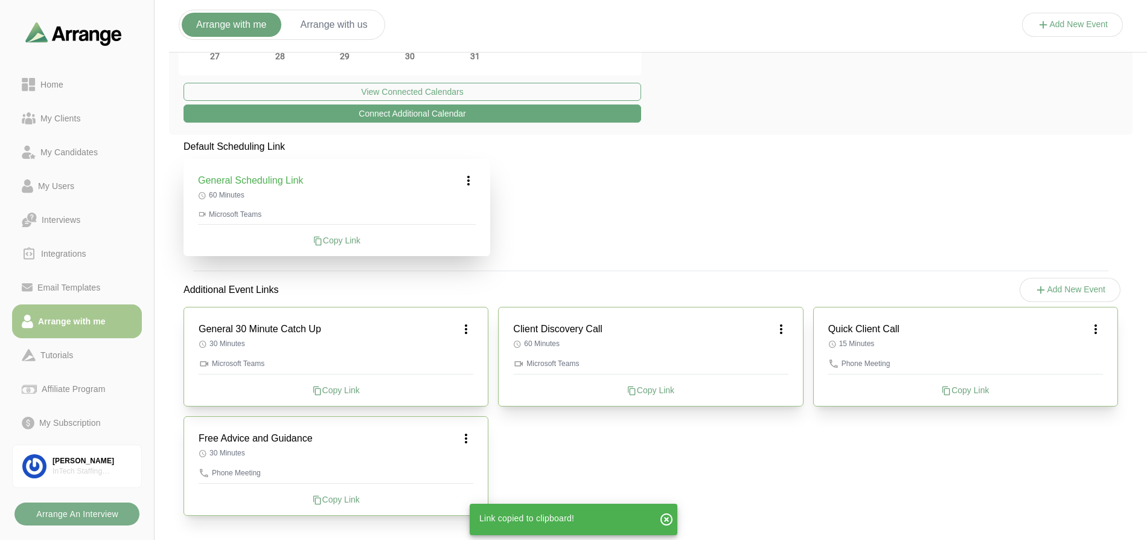
click at [469, 440] on icon at bounding box center [466, 438] width 14 height 14
click at [455, 470] on div "Edit" at bounding box center [455, 472] width 56 height 22
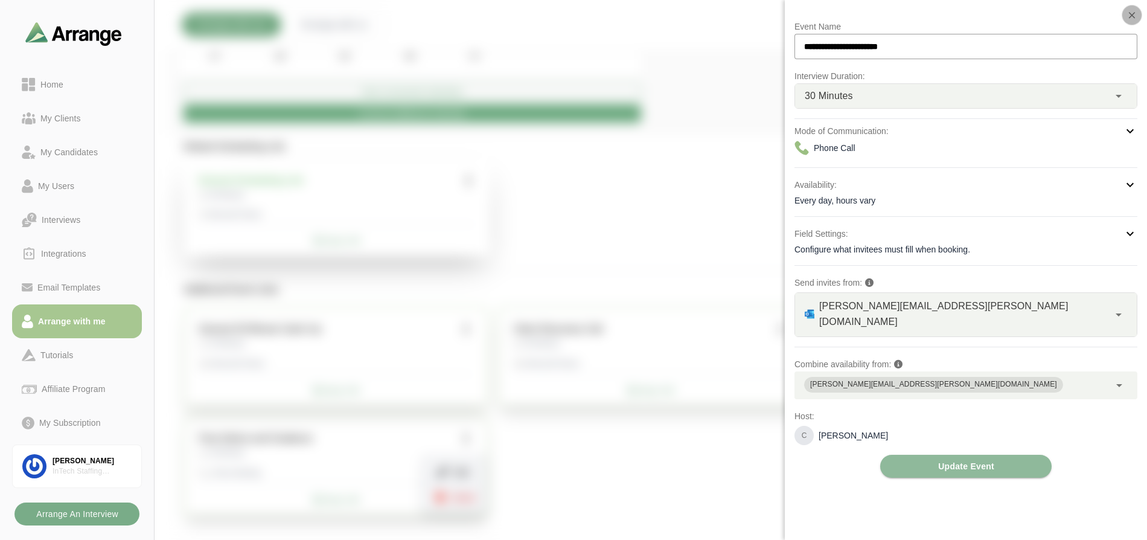
click at [1133, 17] on icon "button" at bounding box center [1132, 15] width 11 height 11
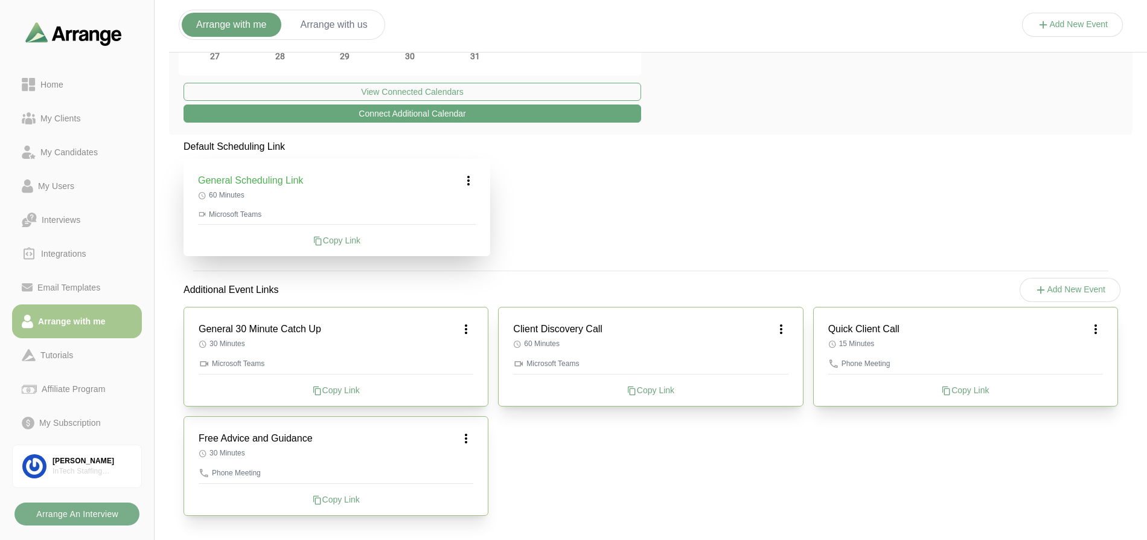
click at [1060, 28] on button "Add New Event" at bounding box center [1072, 25] width 101 height 24
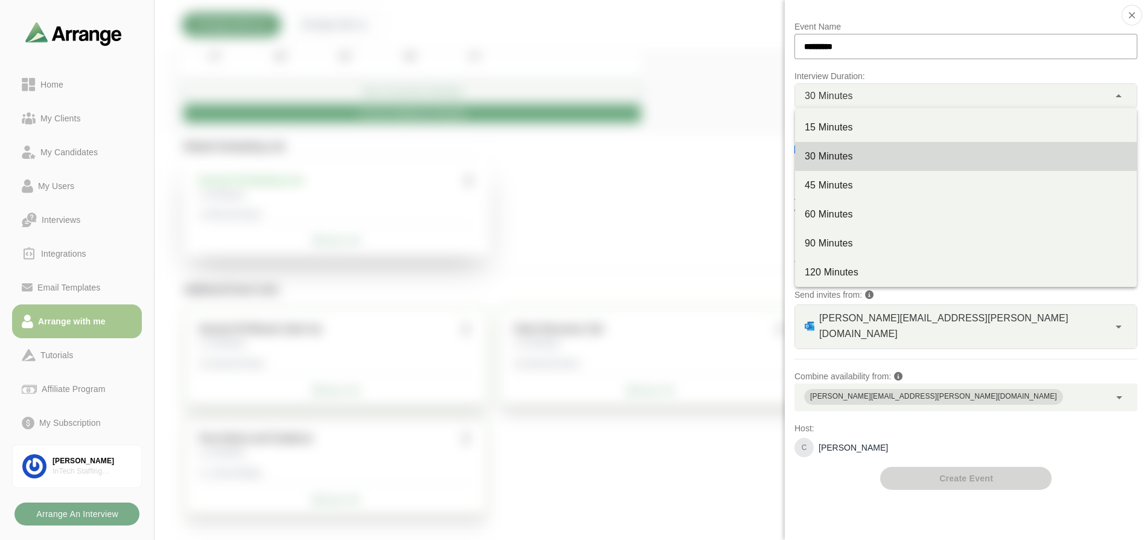
click at [891, 101] on div "30 Minutes **" at bounding box center [952, 96] width 314 height 24
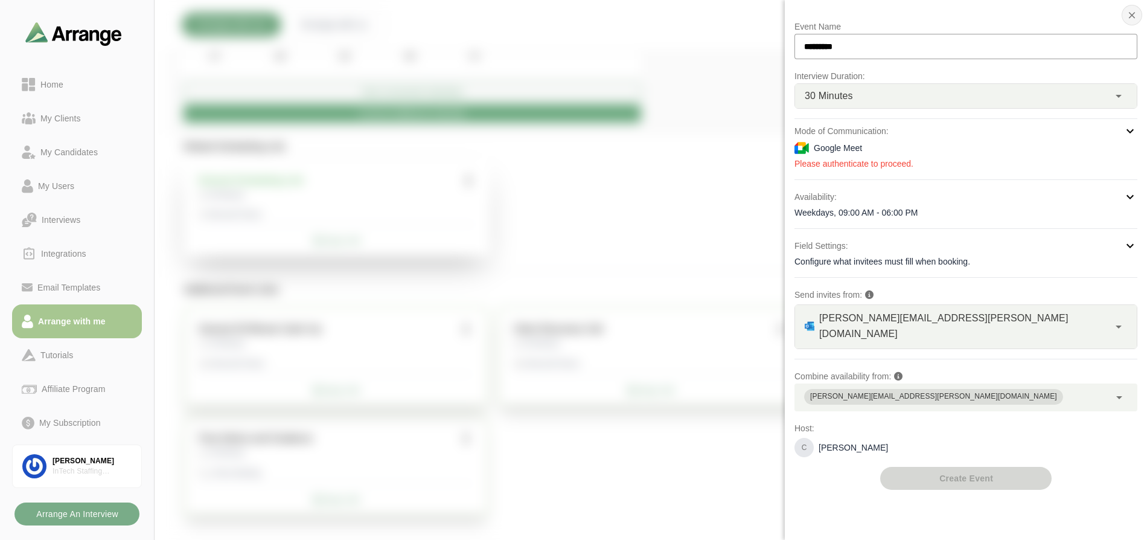
click at [1135, 12] on icon "button" at bounding box center [1132, 15] width 11 height 11
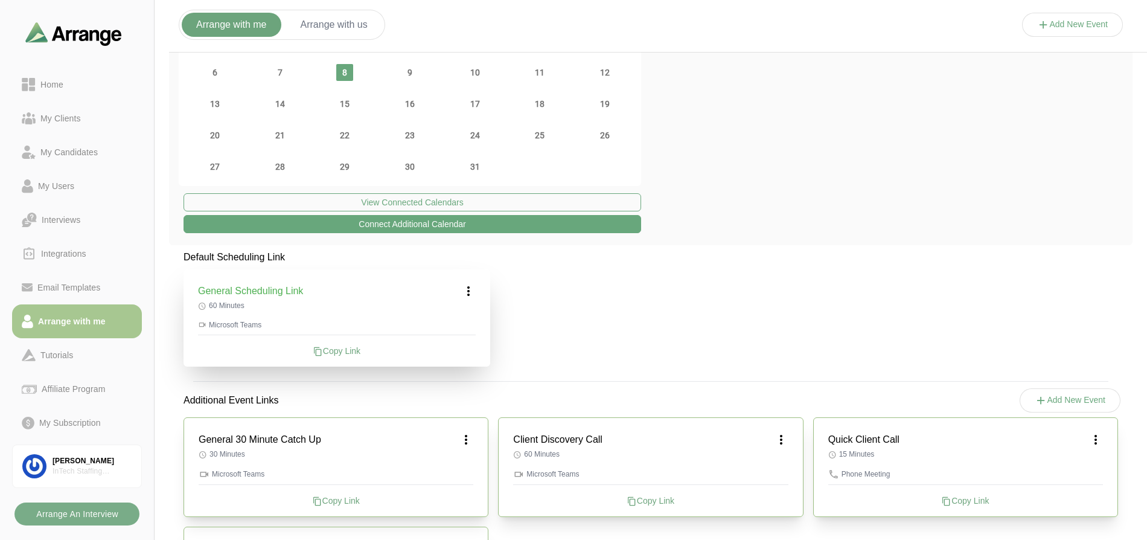
scroll to position [0, 0]
